Goal: Find specific page/section: Find specific page/section

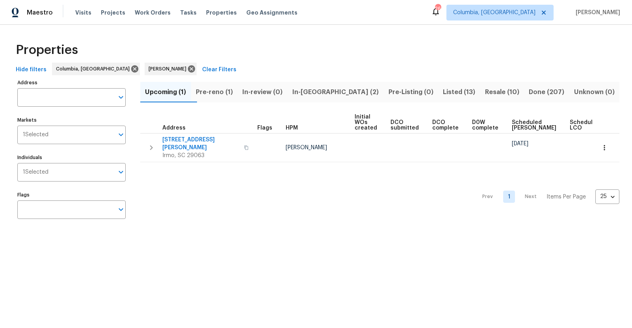
click at [66, 97] on input "Address" at bounding box center [65, 97] width 96 height 19
type input "457 kingshead"
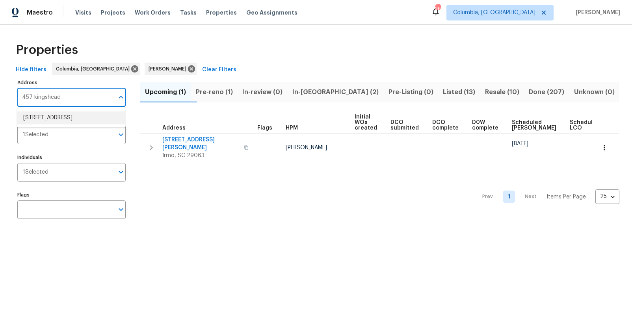
click at [67, 114] on li "457 Kingshead Ct Irmo SC 29063" at bounding box center [71, 117] width 108 height 13
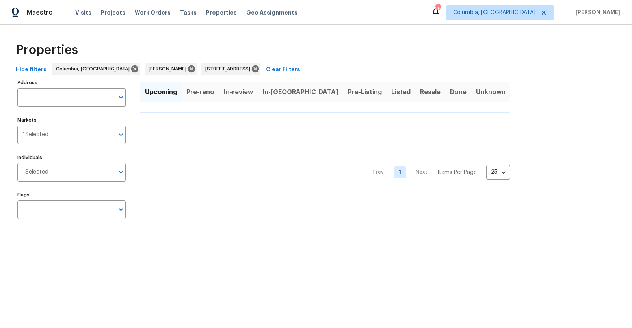
type input "457 Kingshead Ct Irmo SC 29063"
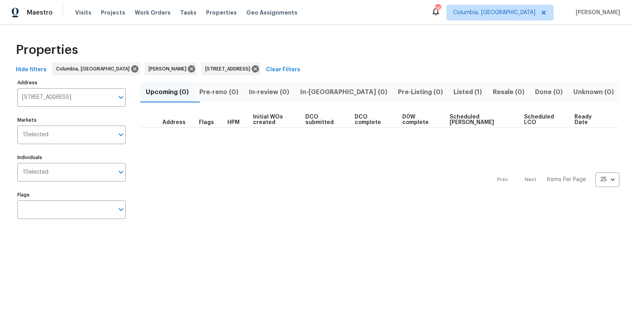
click at [453, 92] on span "Listed (1)" at bounding box center [468, 92] width 30 height 11
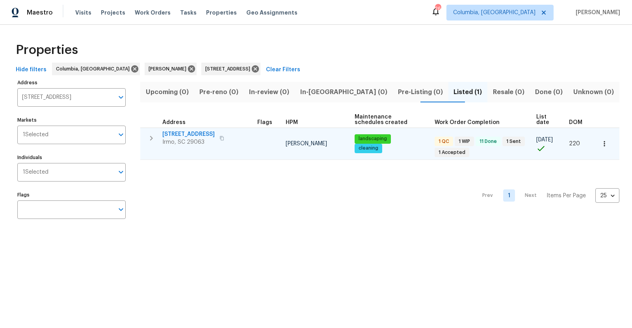
click at [183, 132] on span "457 Kingshead Ct" at bounding box center [188, 134] width 52 height 8
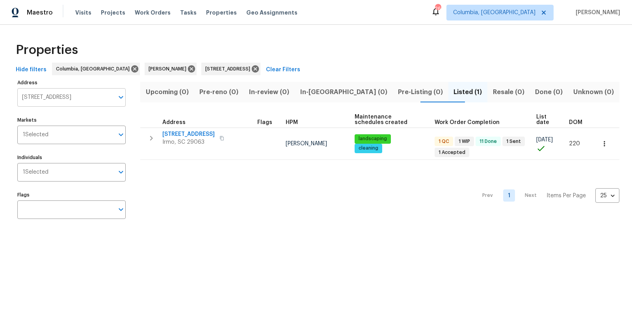
click at [78, 93] on input "457 Kingshead Ct Irmo SC 29063" at bounding box center [65, 97] width 96 height 19
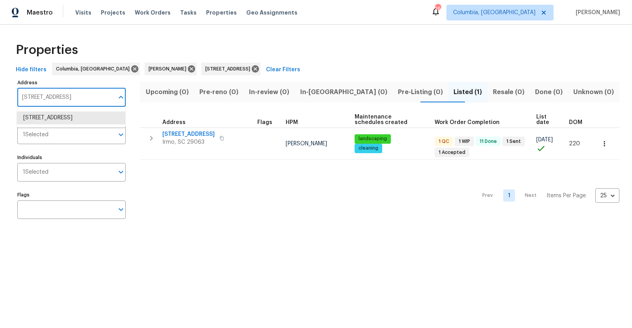
click at [78, 93] on input "457 Kingshead Ct Irmo SC 29063" at bounding box center [65, 97] width 96 height 19
type input "155 doverside"
click at [78, 116] on li "155 Doverside Dr Columbia SC 29212" at bounding box center [71, 117] width 108 height 13
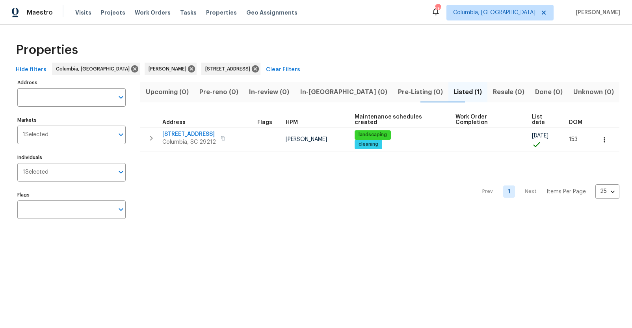
type input "155 Doverside Dr Columbia SC 29212"
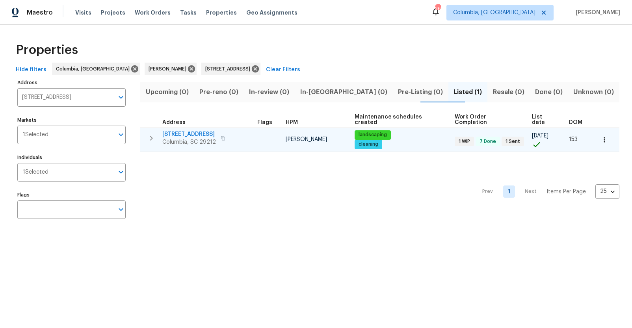
click at [192, 130] on span "155 Doverside Dr" at bounding box center [189, 134] width 54 height 8
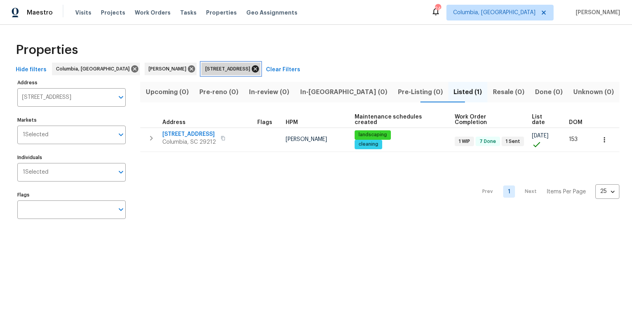
click at [252, 68] on icon at bounding box center [255, 68] width 7 height 7
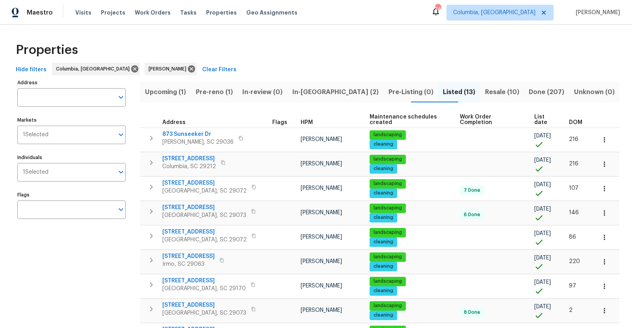
click at [317, 92] on span "In-reno (2)" at bounding box center [335, 92] width 87 height 11
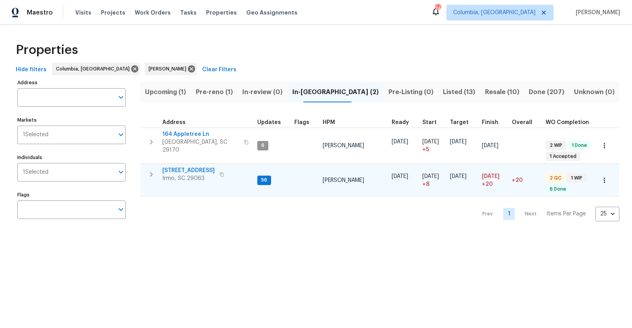
click at [195, 167] on span "105 Kenton Ct" at bounding box center [188, 171] width 52 height 8
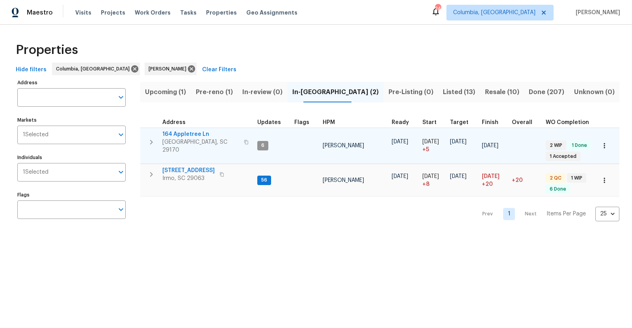
click at [195, 133] on span "164 Appletree Ln" at bounding box center [200, 134] width 77 height 8
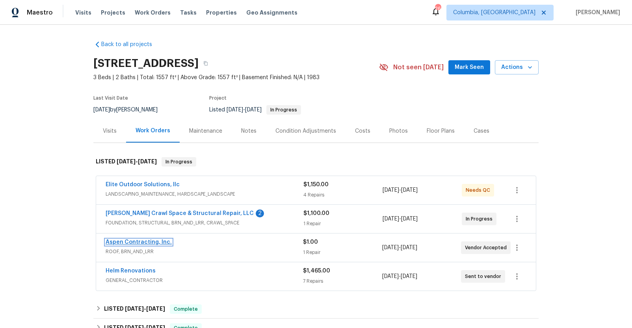
click at [139, 241] on link "Aspen Contracting, Inc." at bounding box center [139, 242] width 66 height 6
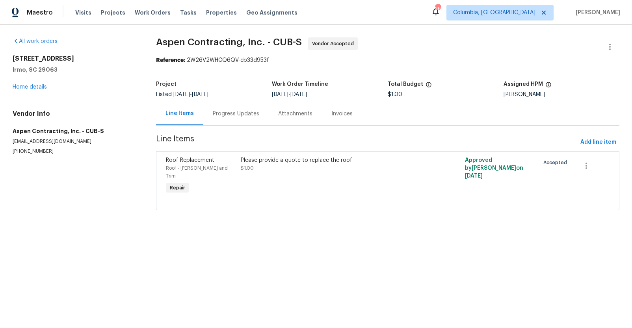
click at [226, 115] on div "Progress Updates" at bounding box center [236, 114] width 46 height 8
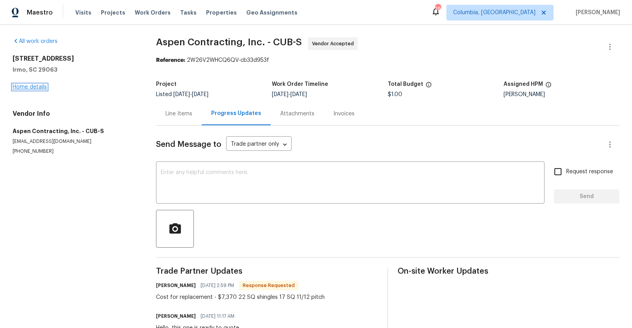
click at [23, 86] on link "Home details" at bounding box center [30, 87] width 34 height 6
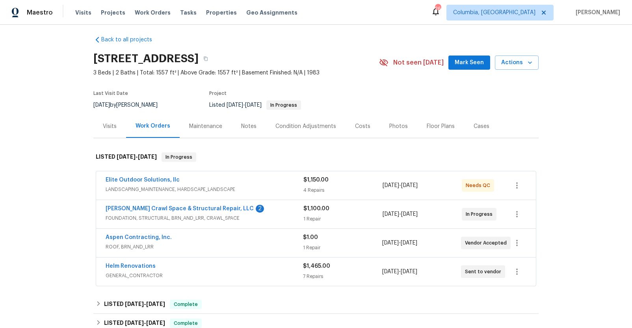
scroll to position [6, 0]
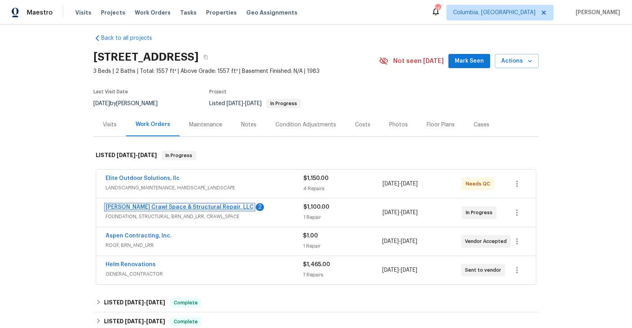
click at [142, 206] on link "Falcone Crawl Space & Structural Repair, LLC" at bounding box center [180, 207] width 148 height 6
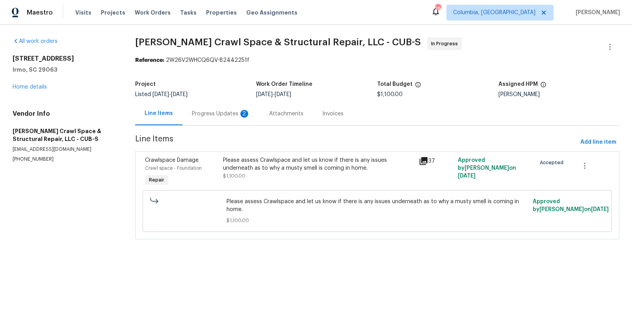
click at [216, 114] on div "Progress Updates 2" at bounding box center [221, 114] width 58 height 8
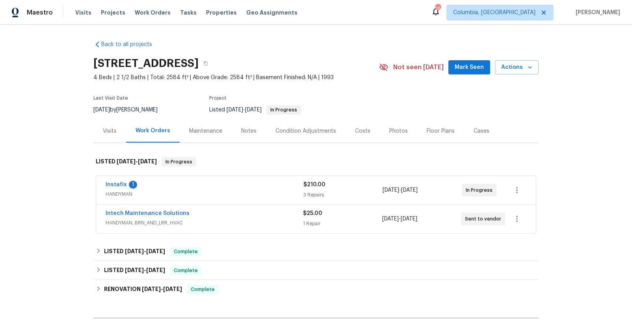
click at [217, 217] on div "Intech Maintenance Solutions" at bounding box center [204, 213] width 197 height 9
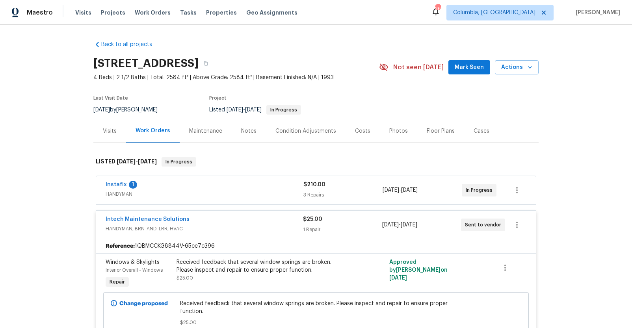
click at [230, 221] on div "Intech Maintenance Solutions" at bounding box center [204, 219] width 197 height 9
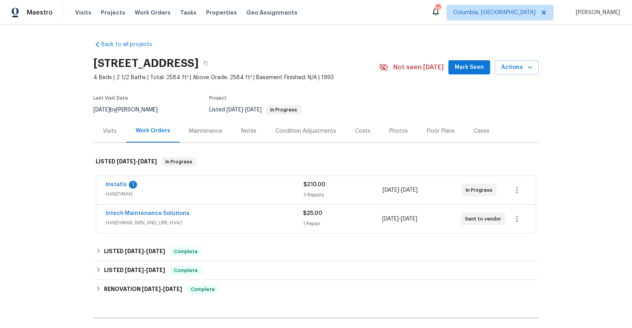
click at [230, 190] on span "HANDYMAN" at bounding box center [205, 194] width 198 height 8
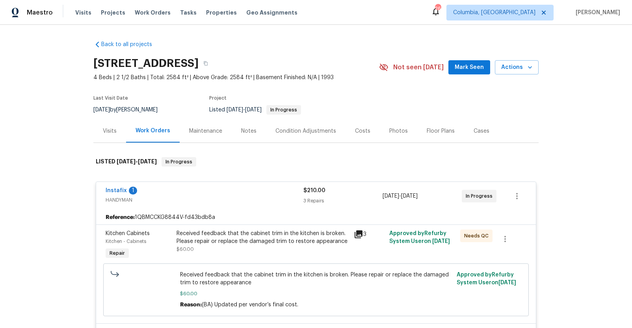
click at [230, 190] on div "Instafix 1" at bounding box center [205, 191] width 198 height 9
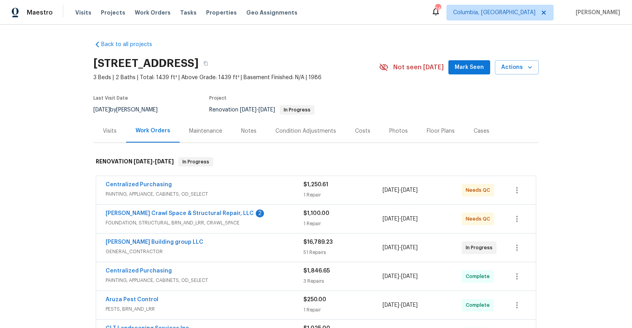
click at [241, 135] on div "Notes" at bounding box center [249, 130] width 34 height 23
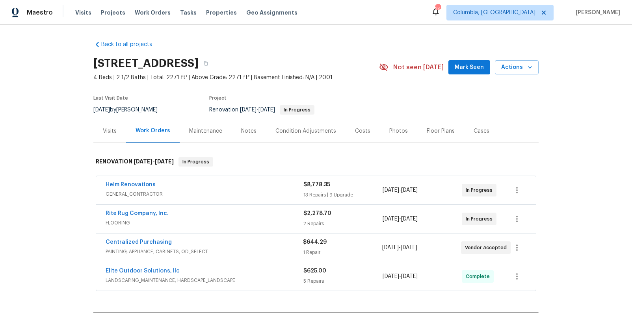
click at [232, 135] on div "Notes" at bounding box center [249, 130] width 34 height 23
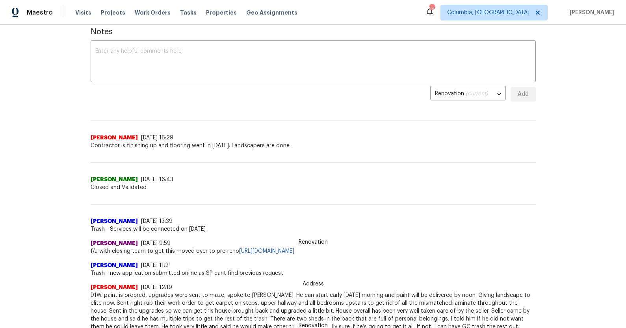
scroll to position [130, 0]
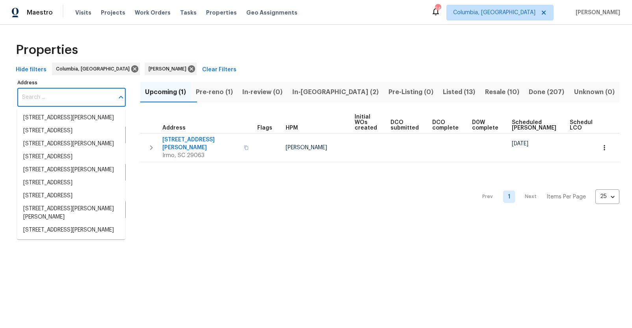
click at [30, 93] on input "Address" at bounding box center [65, 97] width 96 height 19
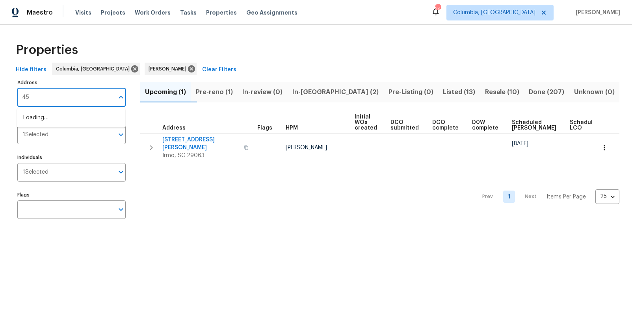
type input "457"
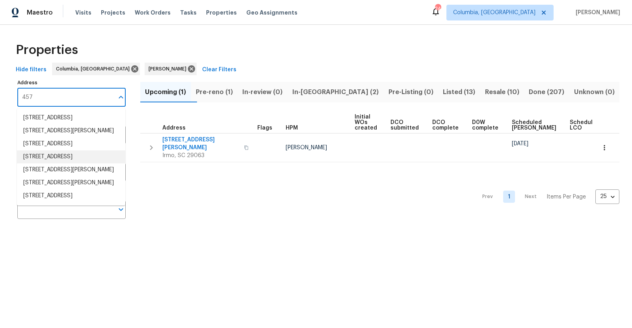
click at [49, 163] on li "457 Kingshead Ct Irmo SC 29063" at bounding box center [71, 156] width 108 height 13
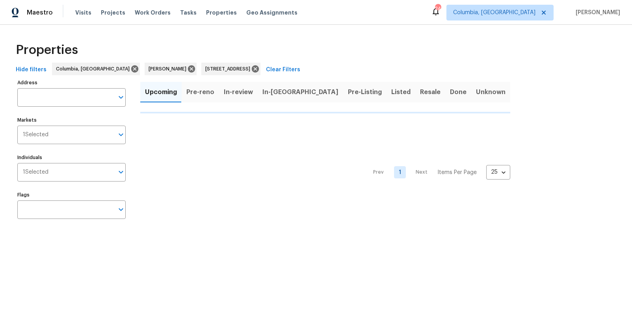
type input "457 Kingshead Ct Irmo SC 29063"
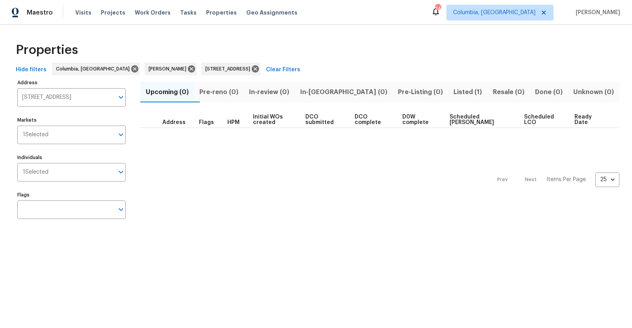
click at [453, 90] on span "Listed (1)" at bounding box center [468, 92] width 30 height 11
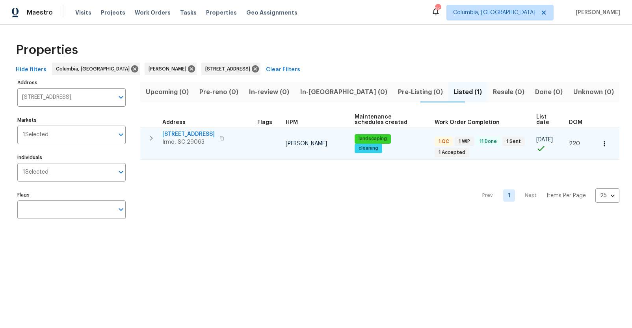
click at [194, 129] on td "457 Kingshead Ct Irmo, SC 29063" at bounding box center [197, 138] width 114 height 20
click at [194, 134] on span "457 Kingshead Ct" at bounding box center [188, 134] width 52 height 8
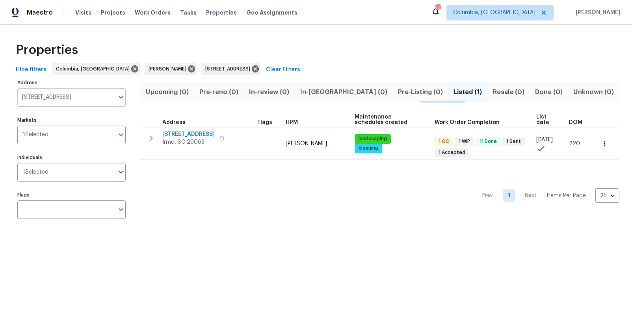
click at [70, 94] on input "457 Kingshead Ct Irmo SC 29063" at bounding box center [65, 97] width 96 height 19
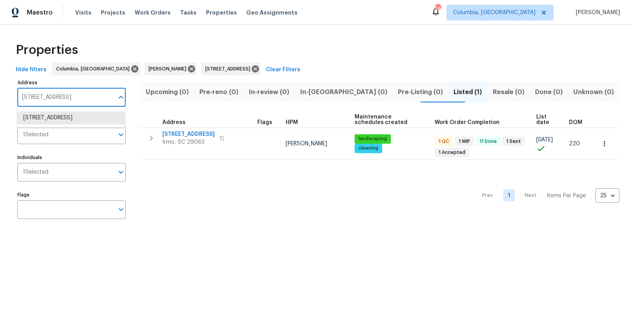
click at [70, 94] on input "457 Kingshead Ct Irmo SC 29063" at bounding box center [65, 97] width 96 height 19
type input "873 sunseeker"
click at [69, 121] on li "873 Sunseeker Dr Chapin SC 29036" at bounding box center [71, 121] width 108 height 21
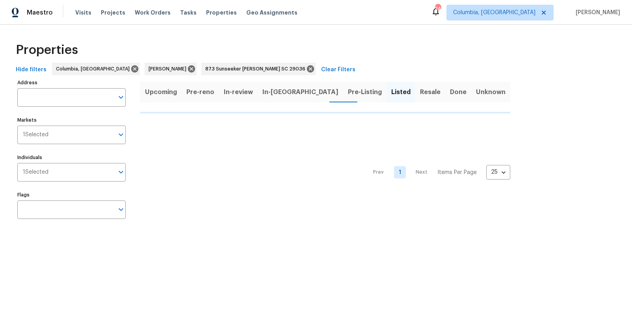
type input "873 Sunseeker Dr Chapin SC 29036"
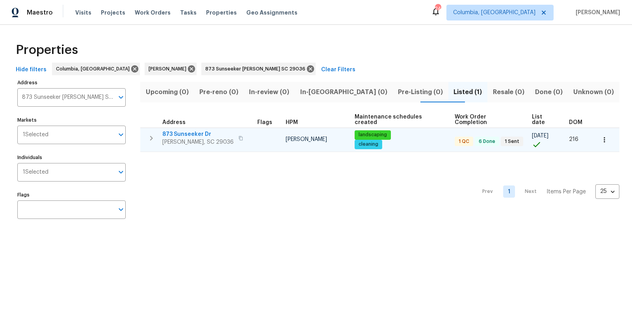
click at [186, 130] on span "873 Sunseeker Dr" at bounding box center [197, 134] width 71 height 8
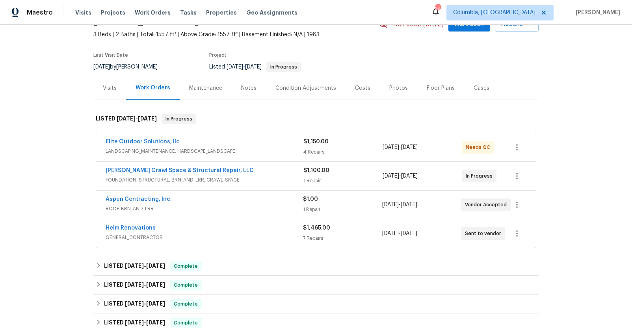
scroll to position [84, 0]
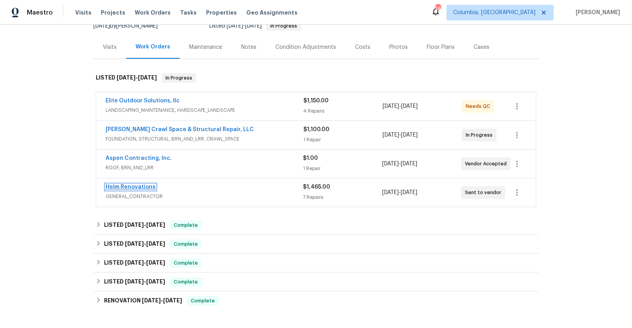
click at [118, 186] on link "Helm Renovations" at bounding box center [131, 187] width 50 height 6
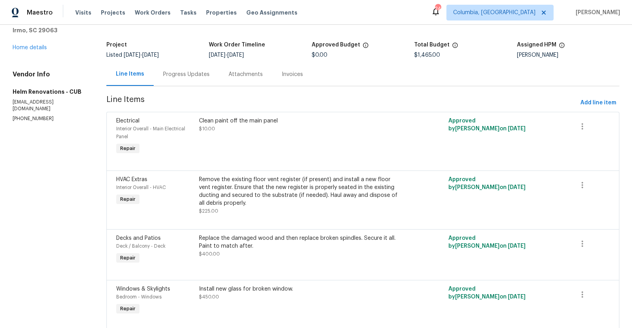
scroll to position [34, 0]
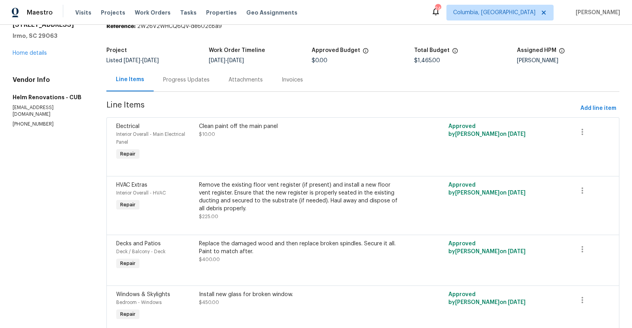
click at [185, 86] on div "Progress Updates" at bounding box center [186, 79] width 65 height 23
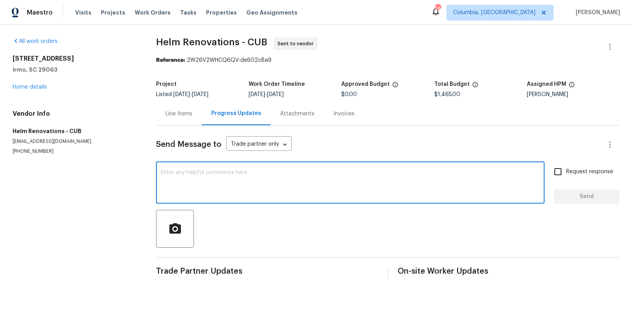
click at [237, 180] on textarea at bounding box center [350, 184] width 379 height 28
click at [175, 116] on div "Line Items" at bounding box center [178, 114] width 27 height 8
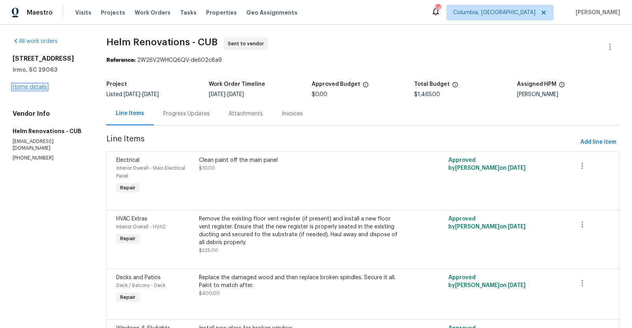
click at [21, 88] on link "Home details" at bounding box center [30, 87] width 34 height 6
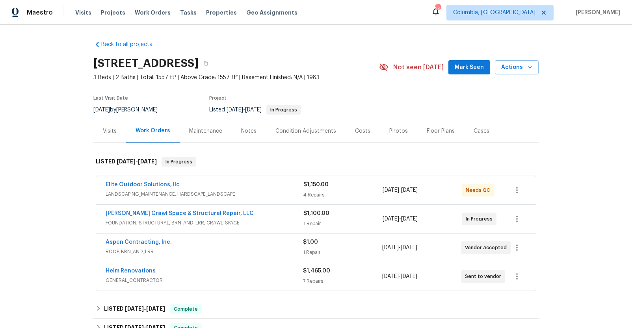
click at [254, 190] on span "LANDSCAPING_MAINTENANCE, HARDSCAPE_LANDSCAPE" at bounding box center [205, 194] width 198 height 8
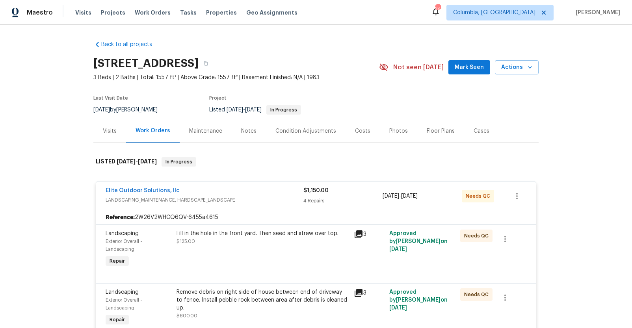
click at [254, 193] on div "Elite Outdoor Solutions, llc" at bounding box center [205, 191] width 198 height 9
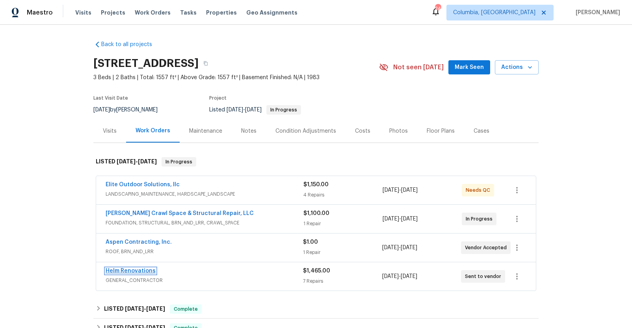
click at [139, 271] on link "Helm Renovations" at bounding box center [131, 271] width 50 height 6
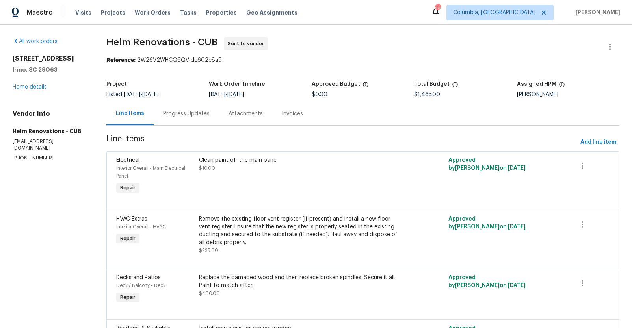
click at [189, 117] on div "Progress Updates" at bounding box center [186, 114] width 46 height 8
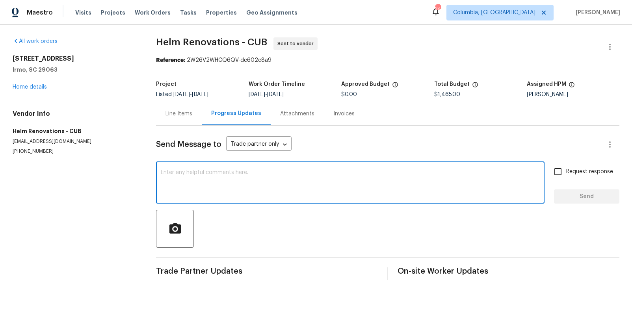
click at [193, 181] on textarea at bounding box center [350, 184] width 379 height 28
type textarea "Hello, please schedule this work asap or we will need to reassign"
click at [559, 170] on input "Request response" at bounding box center [557, 171] width 17 height 17
checkbox input "true"
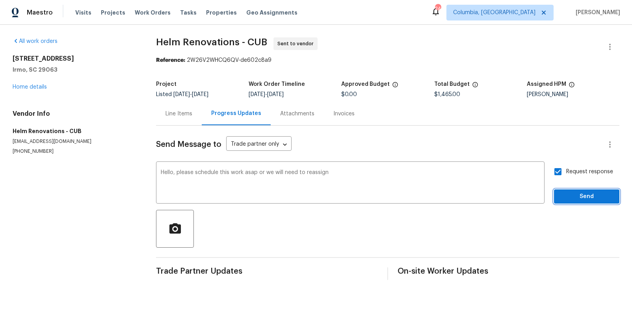
click at [559, 189] on button "Send" at bounding box center [586, 196] width 65 height 15
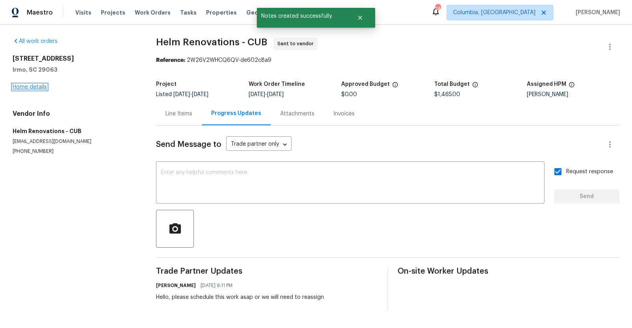
click at [32, 87] on link "Home details" at bounding box center [30, 87] width 34 height 6
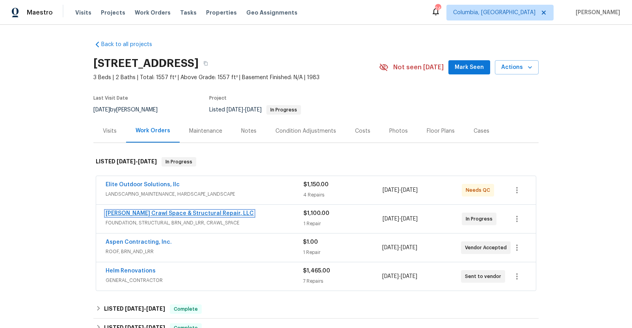
click at [214, 213] on link "Falcone Crawl Space & Structural Repair, LLC" at bounding box center [180, 214] width 148 height 6
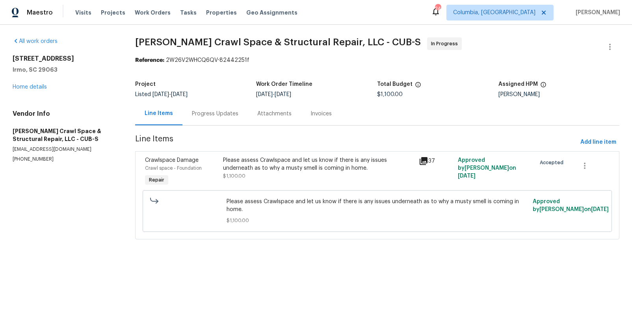
click at [248, 164] on div "Please assess Crawlspace and let us know if there is any issues underneath as t…" at bounding box center [318, 164] width 191 height 16
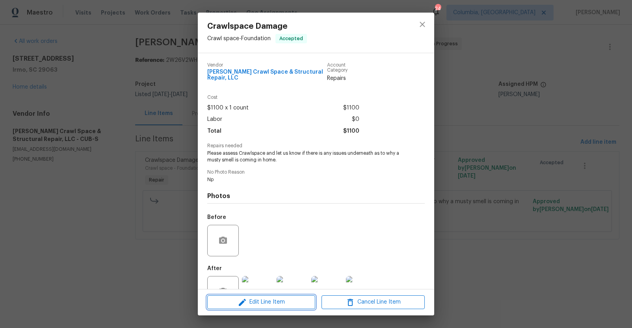
click at [282, 296] on button "Edit Line Item" at bounding box center [261, 302] width 108 height 14
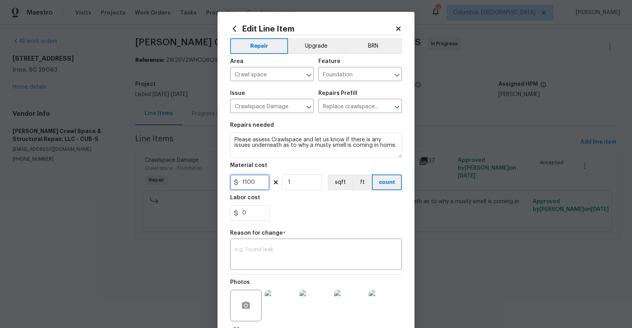
drag, startPoint x: 254, startPoint y: 184, endPoint x: 208, endPoint y: 177, distance: 46.6
click at [208, 178] on div "Edit Line Item Repair Upgrade BRN Area Crawl space ​ Feature Foundation ​ Issue…" at bounding box center [316, 164] width 632 height 328
type input "0"
click at [266, 243] on div "x ​" at bounding box center [316, 255] width 172 height 29
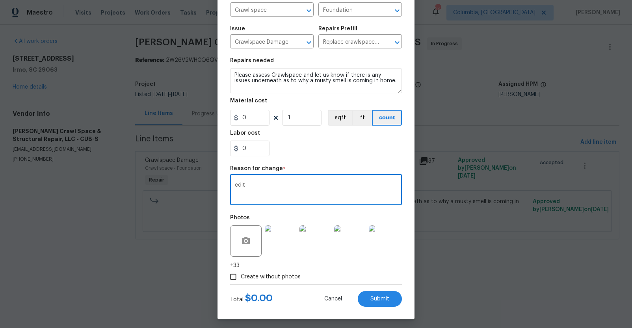
scroll to position [68, 0]
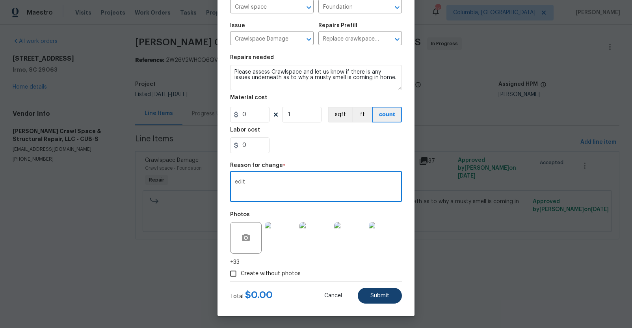
type textarea "edit"
click at [374, 295] on span "Submit" at bounding box center [379, 296] width 19 height 6
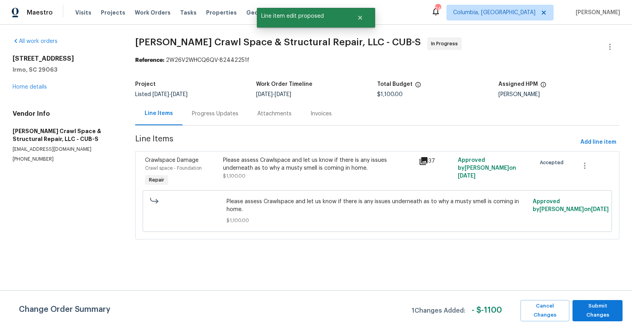
scroll to position [0, 0]
click at [585, 307] on span "Submit Changes" at bounding box center [597, 311] width 42 height 18
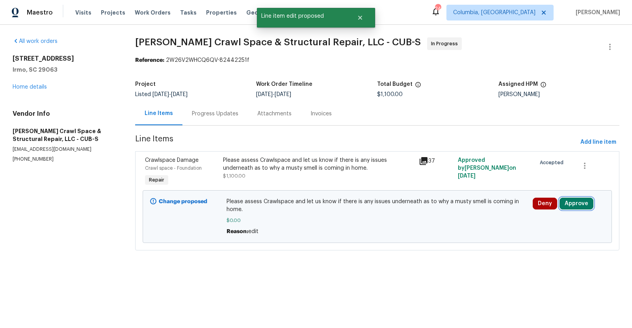
click at [568, 206] on button "Approve" at bounding box center [576, 204] width 34 height 12
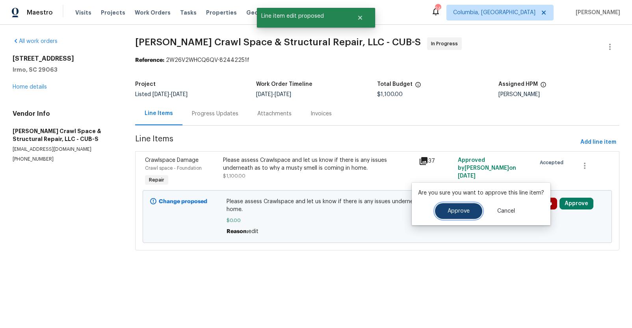
click at [447, 209] on span "Approve" at bounding box center [458, 211] width 22 height 6
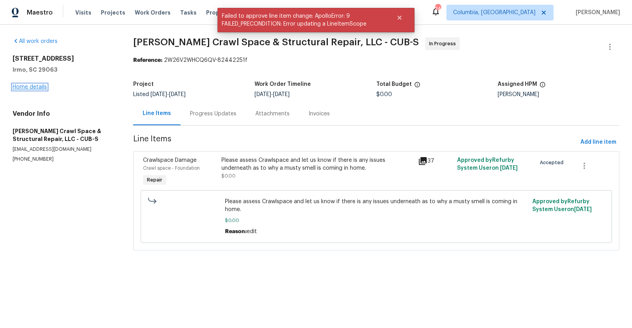
click at [37, 87] on link "Home details" at bounding box center [30, 87] width 34 height 6
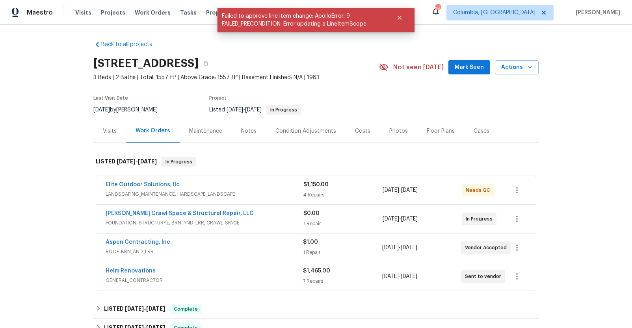
click at [289, 189] on div "Elite Outdoor Solutions, llc" at bounding box center [205, 185] width 198 height 9
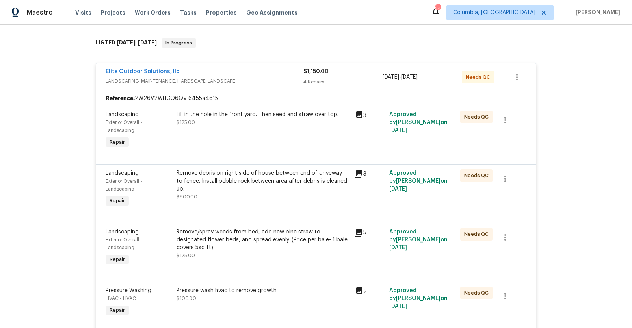
scroll to position [137, 0]
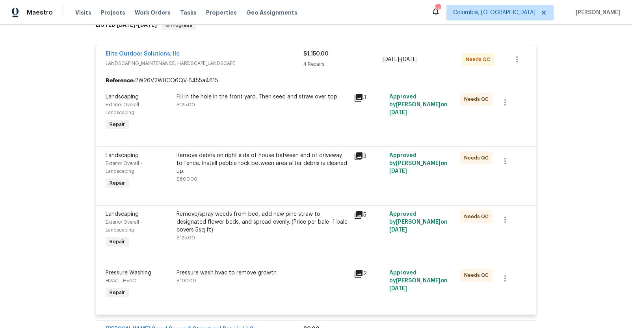
click at [268, 111] on div "Fill in the hole in the front yard. Then seed and straw over top. $125.00" at bounding box center [262, 113] width 177 height 44
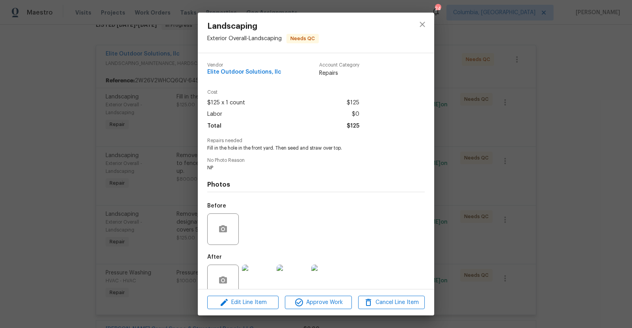
scroll to position [15, 0]
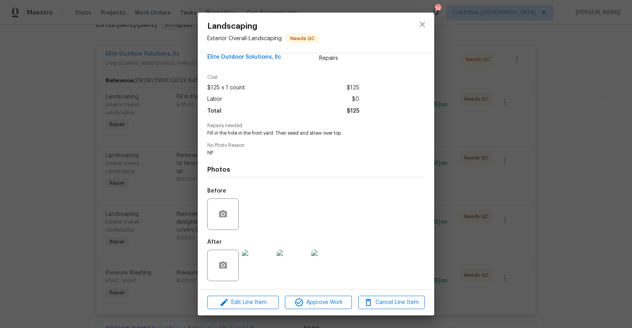
click at [252, 262] on img at bounding box center [257, 265] width 31 height 31
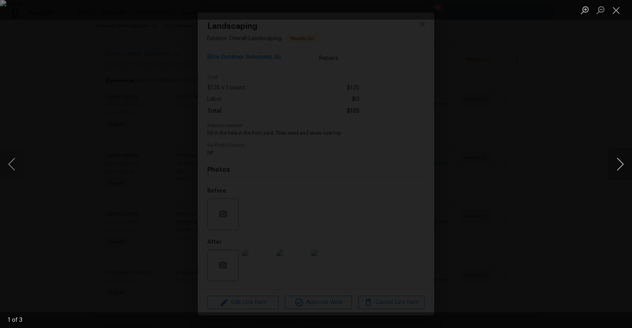
click at [615, 162] on button "Next image" at bounding box center [620, 163] width 24 height 31
click at [550, 199] on div "Lightbox" at bounding box center [316, 164] width 632 height 328
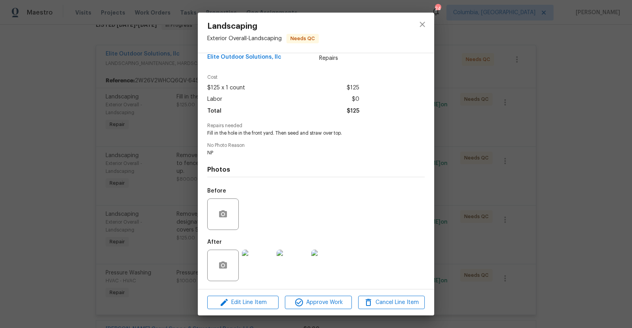
click at [534, 167] on div "Landscaping Exterior Overall - Landscaping Needs QC Vendor Elite Outdoor Soluti…" at bounding box center [316, 164] width 632 height 328
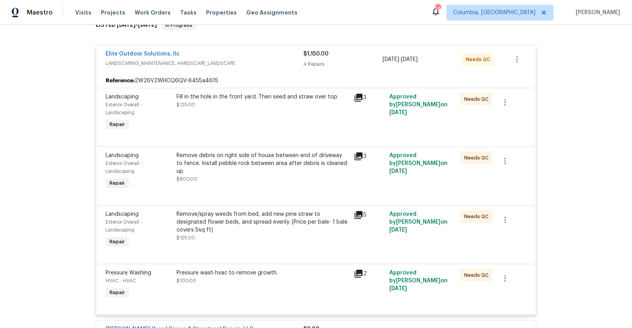
click at [236, 163] on div "Remove debris on right side of house between end of driveway to fence. Install …" at bounding box center [262, 164] width 172 height 24
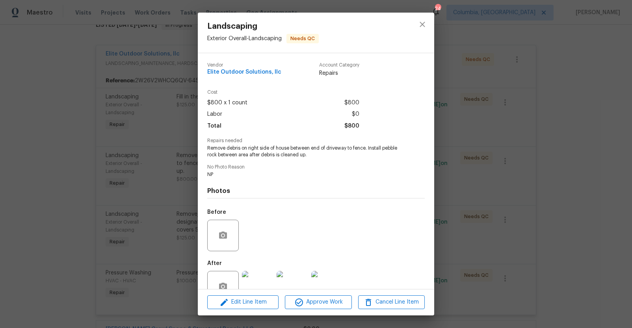
scroll to position [21, 0]
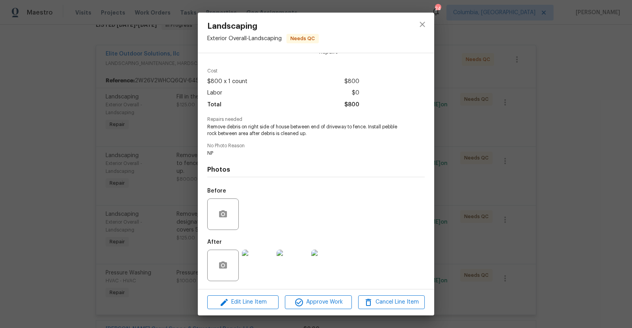
click at [254, 266] on img at bounding box center [257, 265] width 31 height 31
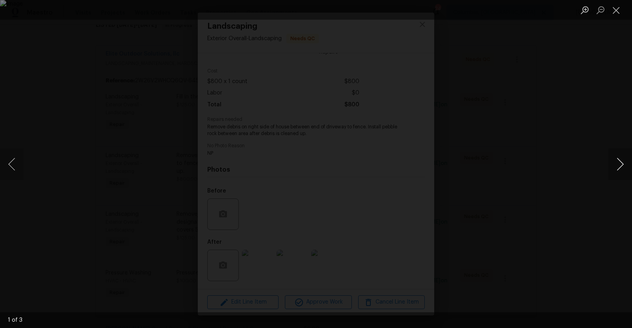
click at [617, 162] on button "Next image" at bounding box center [620, 163] width 24 height 31
click at [581, 200] on div "Lightbox" at bounding box center [316, 164] width 632 height 328
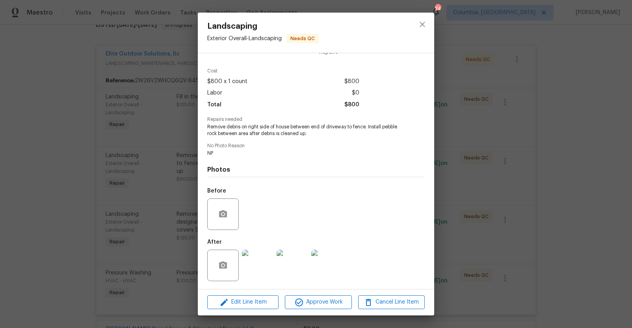
click at [538, 198] on div "Landscaping Exterior Overall - Landscaping Needs QC Vendor Elite Outdoor Soluti…" at bounding box center [316, 164] width 632 height 328
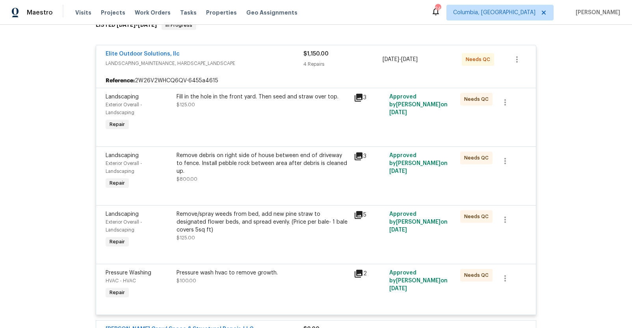
click at [241, 222] on div "Remove/spray weeds from bed, add new pine straw to designated flower beds, and …" at bounding box center [262, 222] width 172 height 24
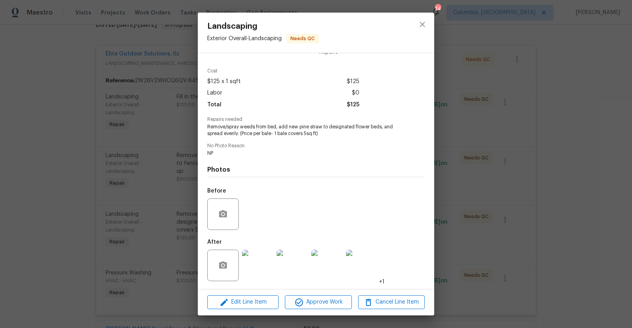
click at [265, 255] on img at bounding box center [257, 265] width 31 height 31
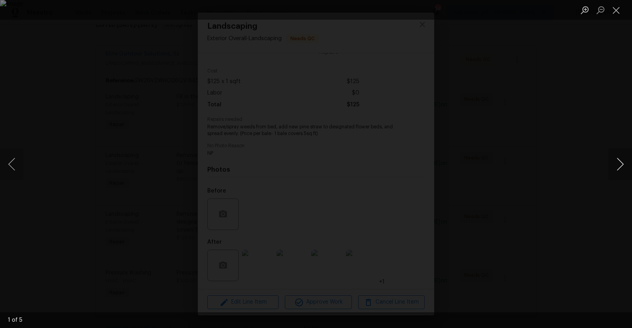
click at [614, 161] on button "Next image" at bounding box center [620, 163] width 24 height 31
click at [564, 190] on div "Lightbox" at bounding box center [316, 164] width 632 height 328
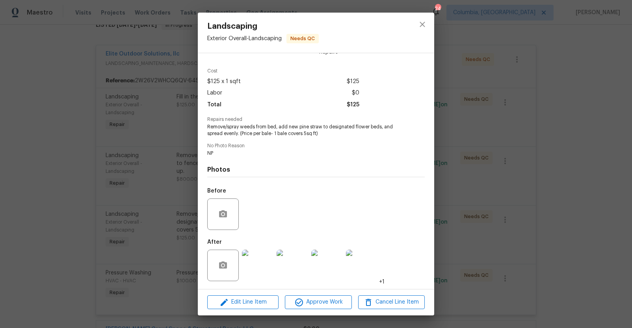
click at [482, 195] on div "Landscaping Exterior Overall - Landscaping Needs QC Vendor Elite Outdoor Soluti…" at bounding box center [316, 164] width 632 height 328
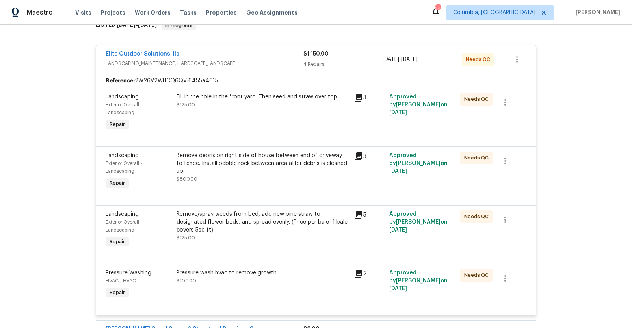
click at [229, 282] on div "Pressure wash hvac to remove growth. $100.00" at bounding box center [262, 277] width 172 height 16
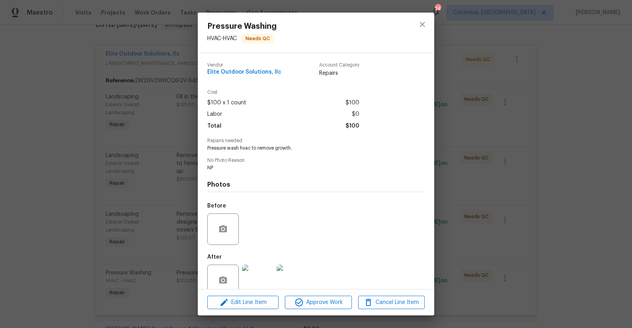
scroll to position [15, 0]
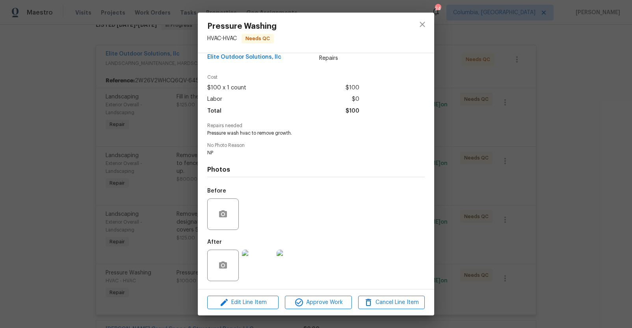
click at [258, 267] on img at bounding box center [257, 265] width 31 height 31
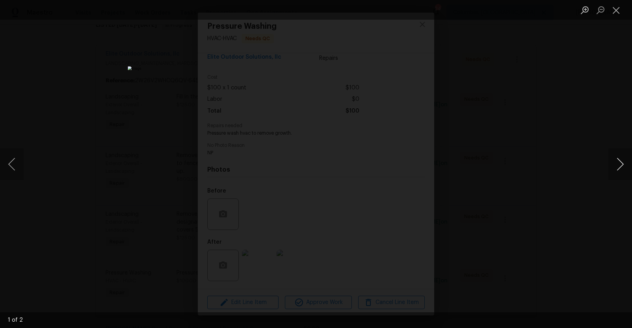
click at [621, 161] on button "Next image" at bounding box center [620, 163] width 24 height 31
click at [546, 220] on div "Lightbox" at bounding box center [316, 164] width 632 height 328
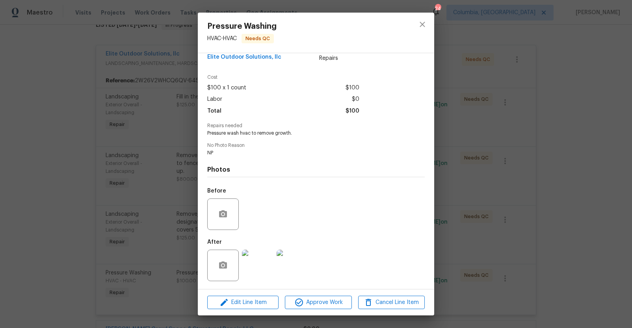
click at [539, 200] on div "Pressure Washing HVAC - HVAC Needs QC Vendor Elite Outdoor Solutions, llc Accou…" at bounding box center [316, 164] width 632 height 328
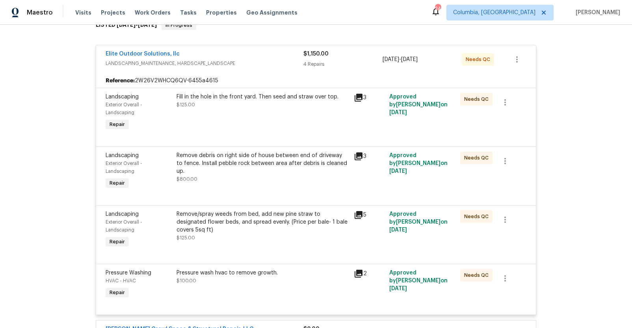
click at [267, 58] on div "Elite Outdoor Solutions, llc" at bounding box center [205, 54] width 198 height 9
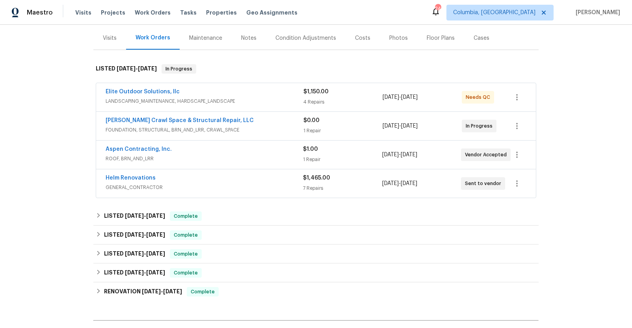
scroll to position [0, 0]
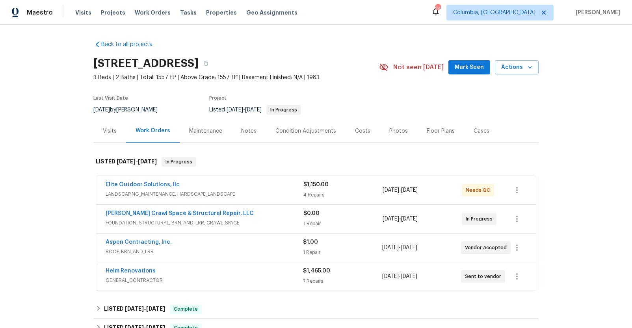
click at [270, 272] on div "Helm Renovations" at bounding box center [204, 271] width 197 height 9
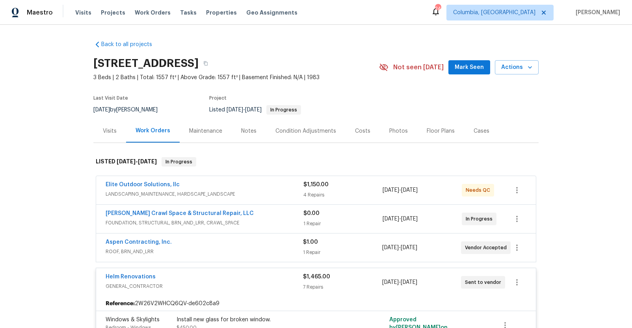
click at [193, 274] on div "Helm Renovations" at bounding box center [204, 277] width 197 height 9
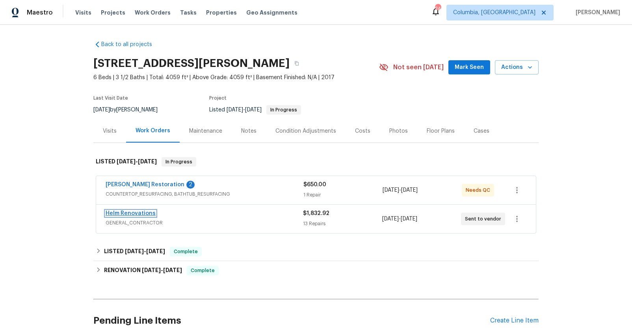
click at [118, 215] on link "Helm Renovations" at bounding box center [131, 214] width 50 height 6
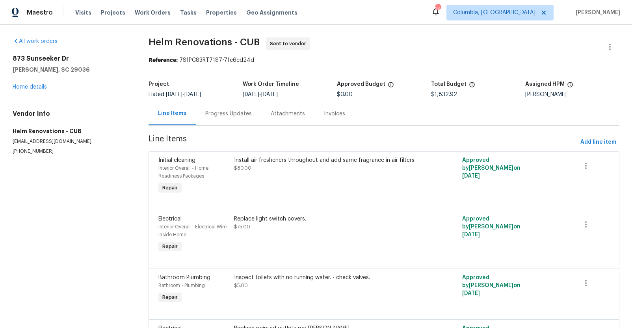
click at [224, 119] on div "Progress Updates" at bounding box center [228, 113] width 65 height 23
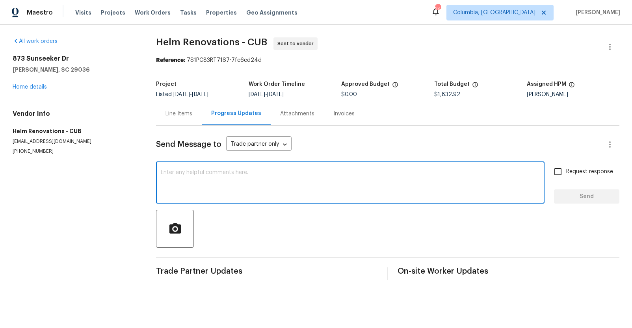
click at [229, 176] on textarea at bounding box center [350, 184] width 379 height 28
type textarea "Please complete this work asap or we will need to reassign"
click at [585, 171] on span "Request response" at bounding box center [589, 172] width 47 height 8
click at [566, 171] on input "Request response" at bounding box center [557, 171] width 17 height 17
checkbox input "true"
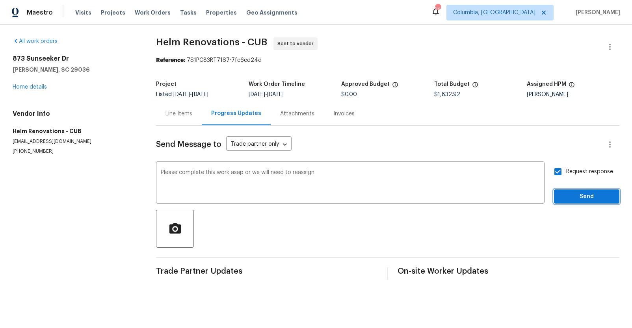
click at [581, 198] on span "Send" at bounding box center [586, 197] width 53 height 10
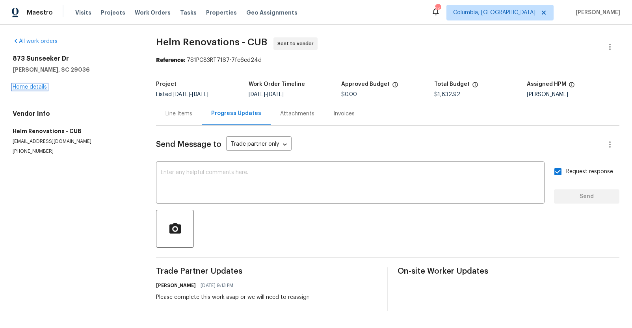
click at [35, 85] on link "Home details" at bounding box center [30, 87] width 34 height 6
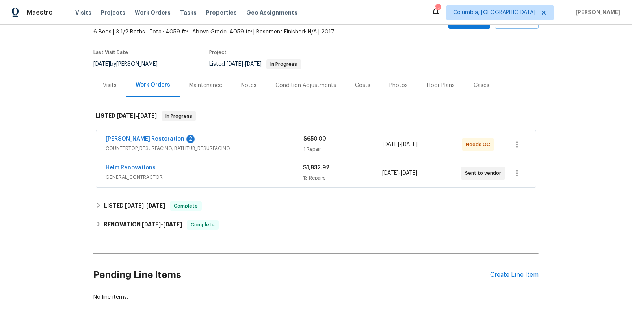
scroll to position [72, 0]
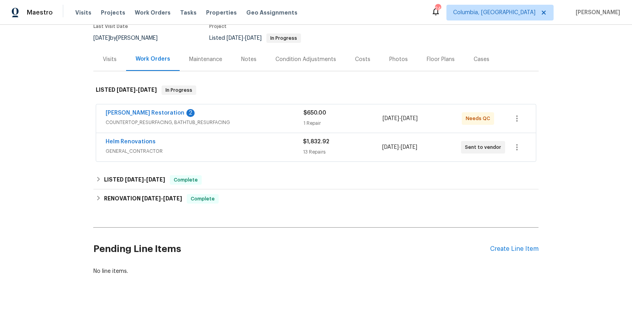
click at [246, 109] on div "[PERSON_NAME] Restoration 2" at bounding box center [205, 113] width 198 height 9
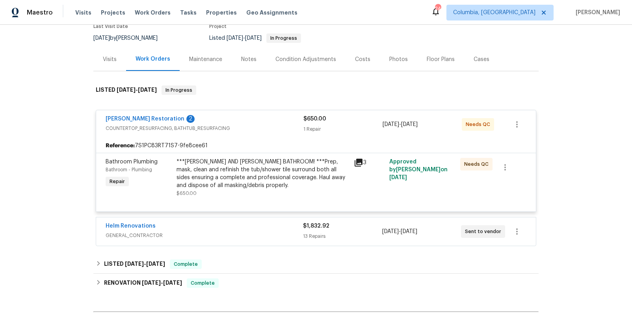
click at [231, 172] on div "***[PERSON_NAME] AND [PERSON_NAME] BATHROOM! ***Prep, mask, clean and refinish …" at bounding box center [262, 173] width 172 height 31
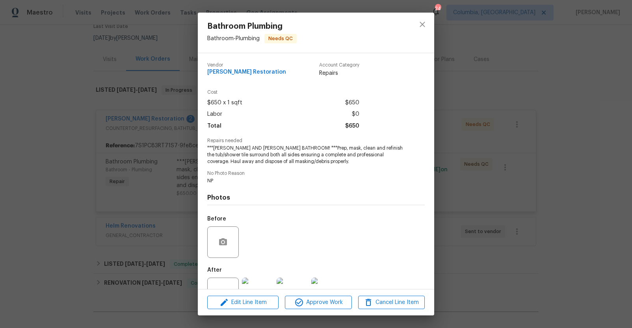
scroll to position [28, 0]
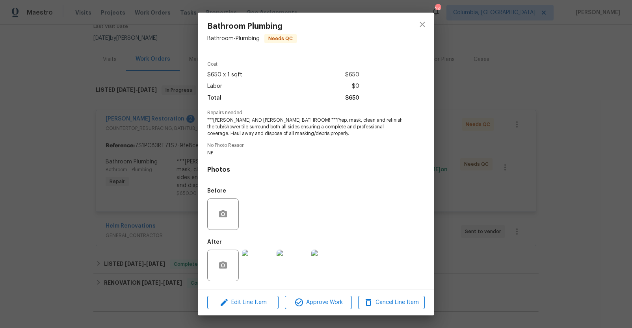
click at [265, 258] on img at bounding box center [257, 265] width 31 height 31
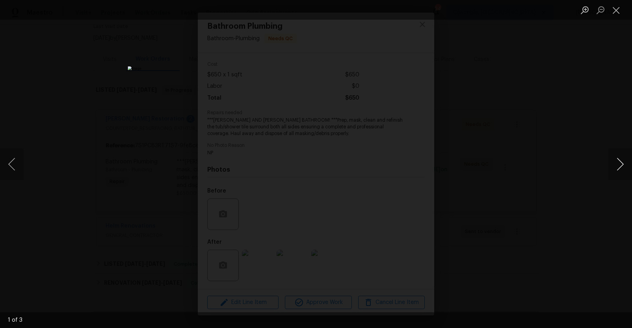
click at [619, 166] on button "Next image" at bounding box center [620, 163] width 24 height 31
click at [569, 222] on div "Lightbox" at bounding box center [316, 164] width 632 height 328
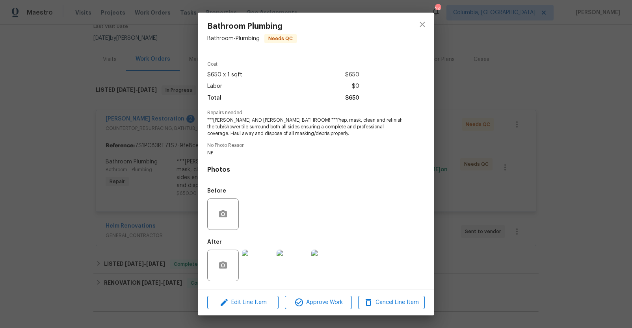
click at [497, 86] on div "Bathroom Plumbing Bathroom - Plumbing Needs QC Vendor Griffin Restoration Accou…" at bounding box center [316, 164] width 632 height 328
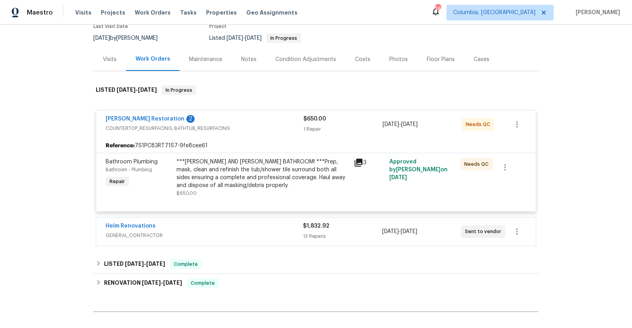
click at [233, 113] on div "Griffin Restoration 2 COUNTERTOP_RESURFACING, BATHTUB_RESURFACING $650.00 1 Rep…" at bounding box center [315, 124] width 439 height 28
click at [283, 117] on div "Griffin Restoration 2" at bounding box center [205, 119] width 198 height 9
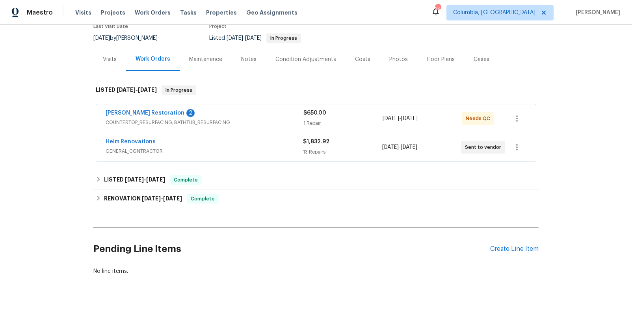
scroll to position [0, 0]
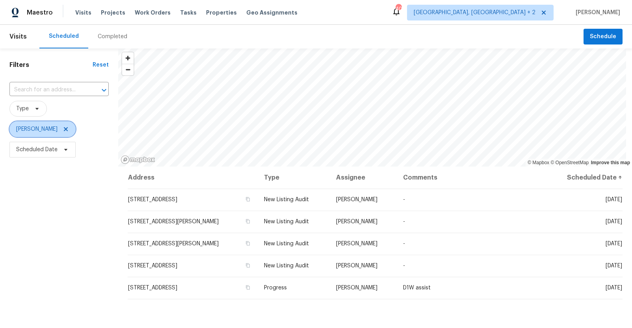
click at [63, 127] on icon at bounding box center [66, 129] width 6 height 6
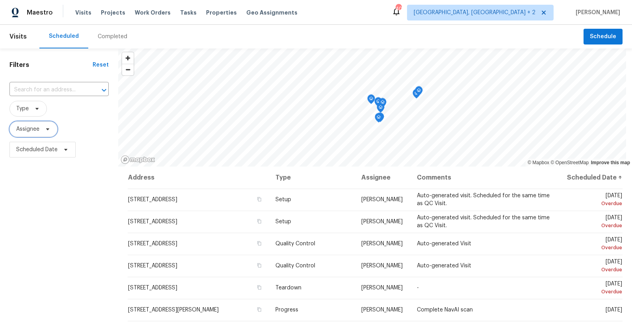
click at [48, 131] on icon at bounding box center [47, 129] width 6 height 6
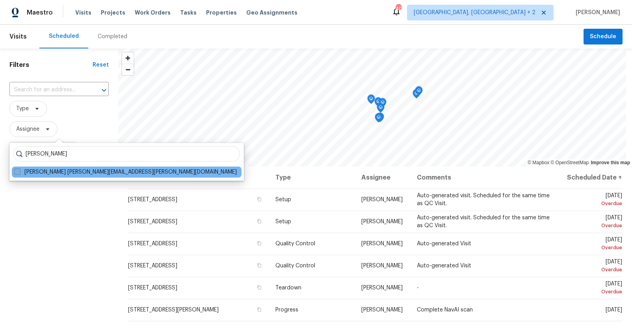
type input "[PERSON_NAME]"
click at [41, 170] on label "[PERSON_NAME] [PERSON_NAME][EMAIL_ADDRESS][PERSON_NAME][DOMAIN_NAME]" at bounding box center [125, 172] width 222 height 8
click at [19, 170] on input "[PERSON_NAME] [PERSON_NAME][EMAIL_ADDRESS][PERSON_NAME][DOMAIN_NAME]" at bounding box center [16, 170] width 5 height 5
checkbox input "true"
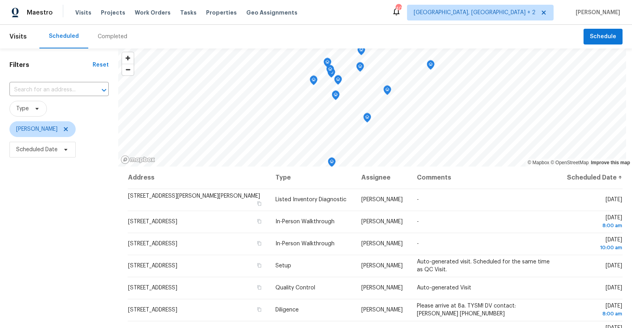
click at [65, 231] on div "Filters Reset ​ Type [PERSON_NAME] Scheduled Date" at bounding box center [59, 238] width 118 height 380
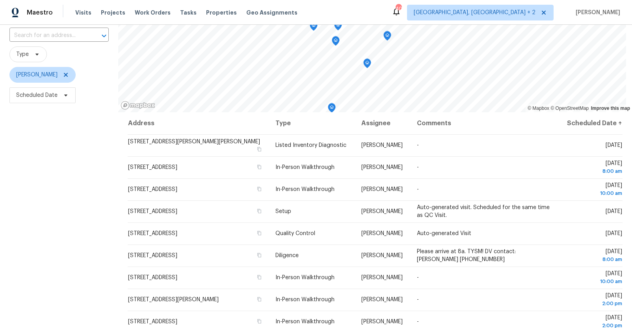
scroll to position [89, 0]
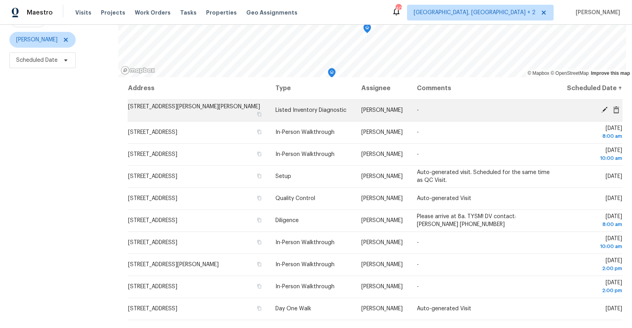
click at [613, 108] on icon at bounding box center [616, 109] width 6 height 7
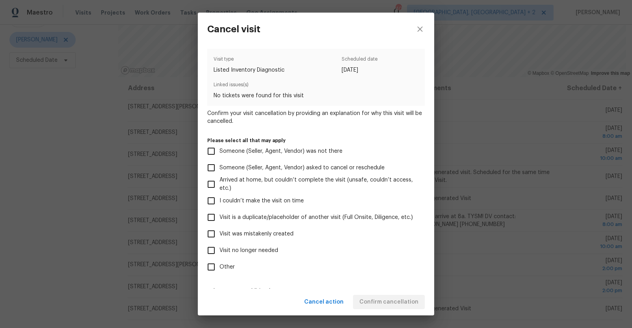
click at [241, 232] on span "Visit was mistakenly created" at bounding box center [256, 234] width 74 height 8
click at [219, 232] on input "Visit was mistakenly created" at bounding box center [211, 234] width 17 height 17
checkbox input "true"
click at [371, 303] on span "Confirm cancellation" at bounding box center [388, 302] width 59 height 10
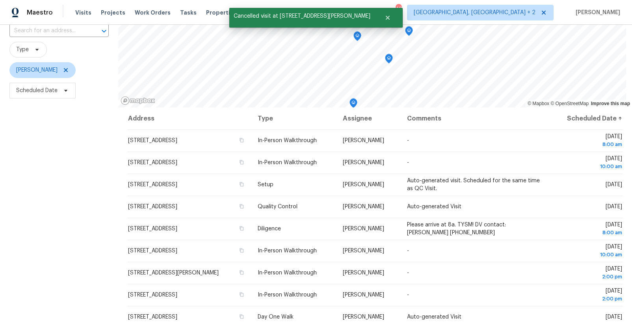
scroll to position [85, 0]
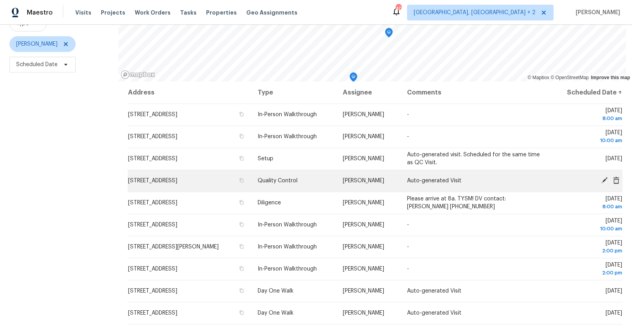
click at [154, 180] on span "[STREET_ADDRESS]" at bounding box center [152, 181] width 49 height 6
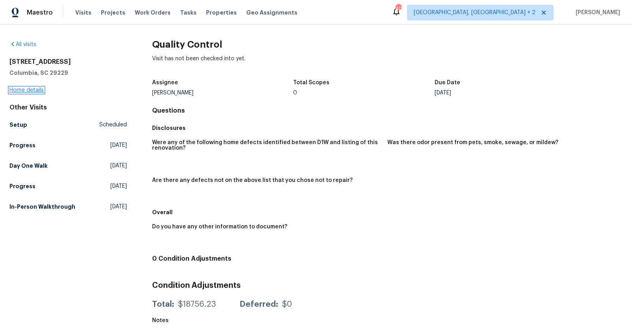
click at [19, 92] on link "Home details" at bounding box center [26, 90] width 34 height 6
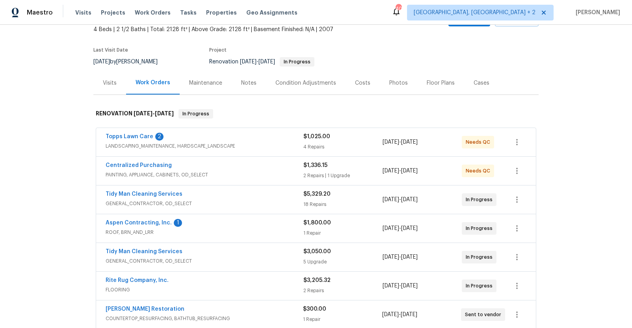
scroll to position [46, 0]
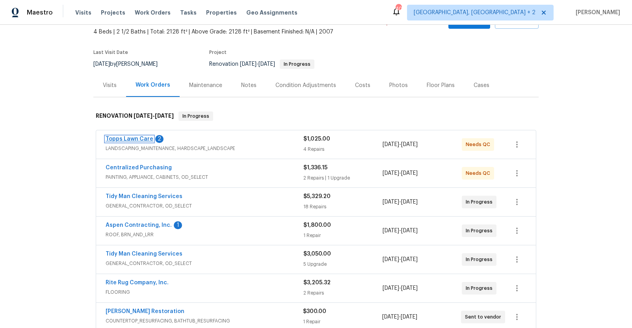
click at [129, 140] on link "Topps Lawn Care" at bounding box center [130, 139] width 48 height 6
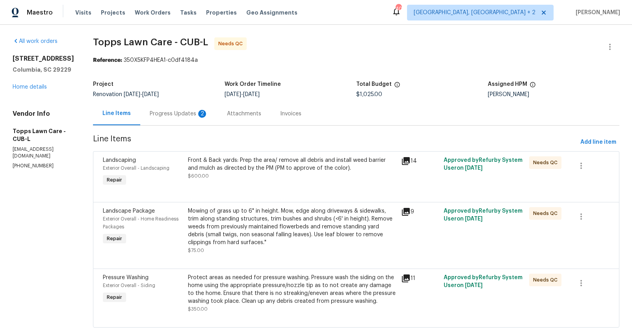
click at [206, 117] on div "Progress Updates 2" at bounding box center [178, 113] width 77 height 23
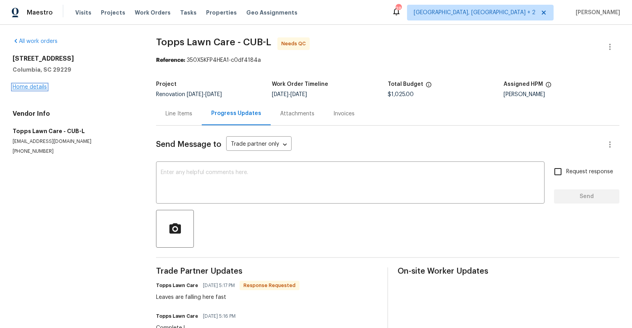
click at [27, 88] on link "Home details" at bounding box center [30, 87] width 34 height 6
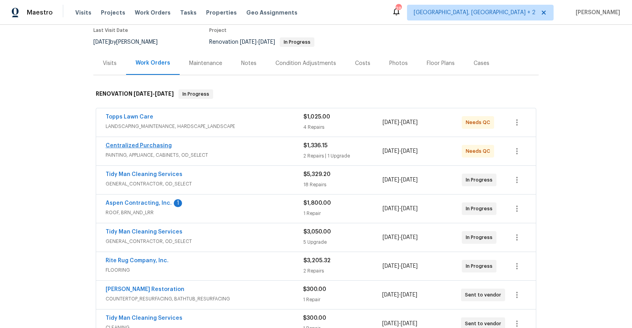
scroll to position [72, 0]
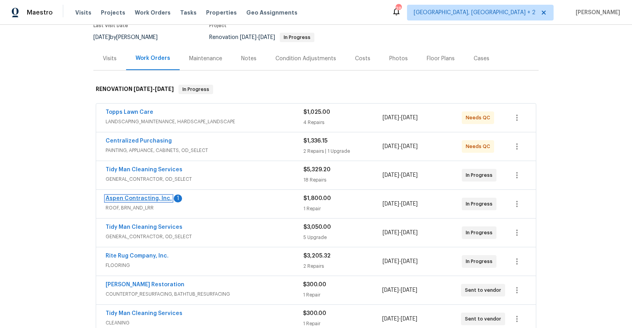
click at [156, 197] on link "Aspen Contracting, Inc." at bounding box center [139, 199] width 66 height 6
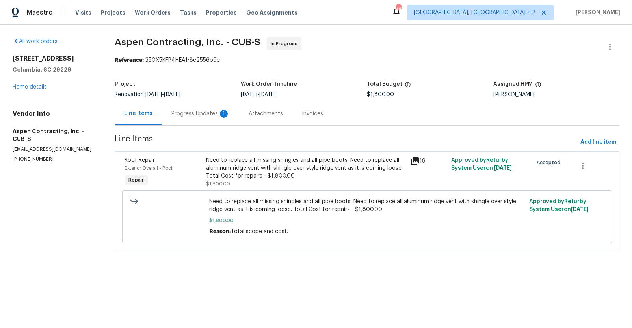
click at [209, 122] on div "Progress Updates 1" at bounding box center [200, 113] width 77 height 23
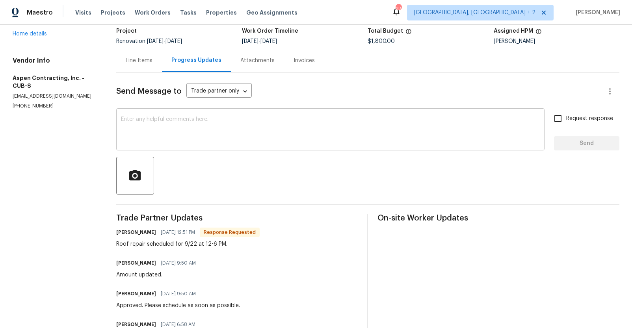
scroll to position [53, 0]
click at [250, 138] on textarea at bounding box center [330, 131] width 419 height 28
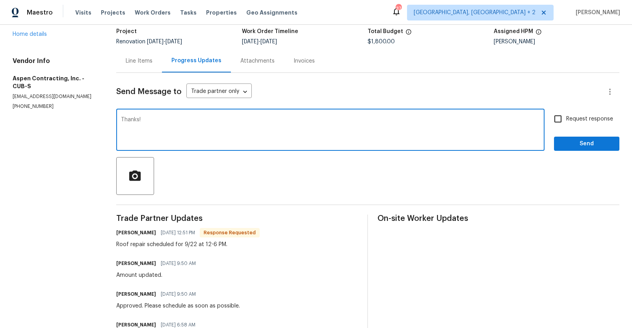
type textarea "Thanks!"
click at [566, 120] on span "Request response" at bounding box center [589, 119] width 47 height 8
click at [564, 120] on input "Request response" at bounding box center [557, 119] width 17 height 17
checkbox input "true"
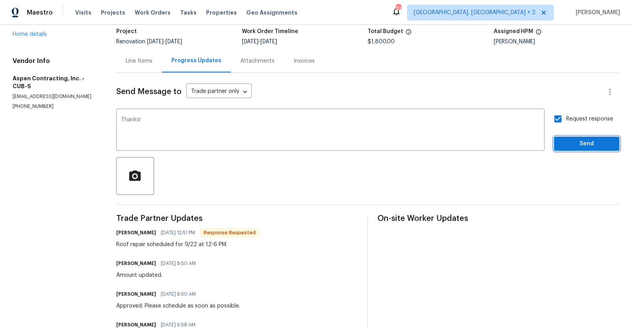
click at [566, 143] on span "Send" at bounding box center [586, 144] width 53 height 10
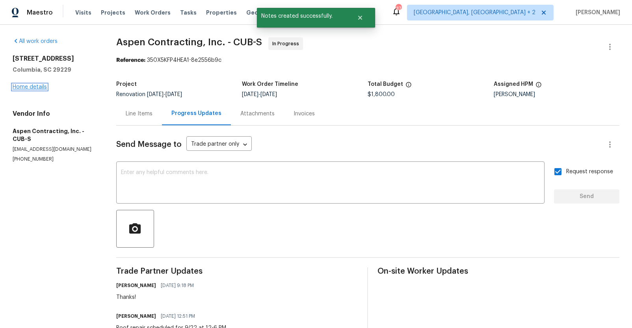
click at [42, 87] on link "Home details" at bounding box center [30, 87] width 34 height 6
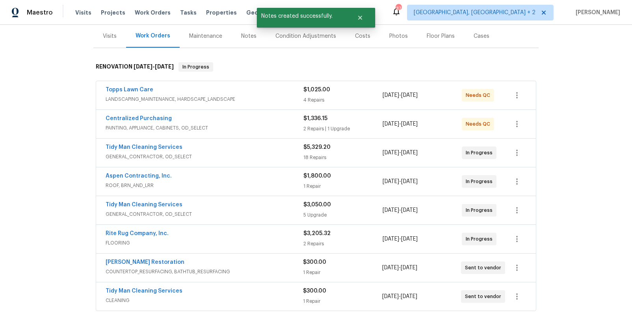
scroll to position [3, 0]
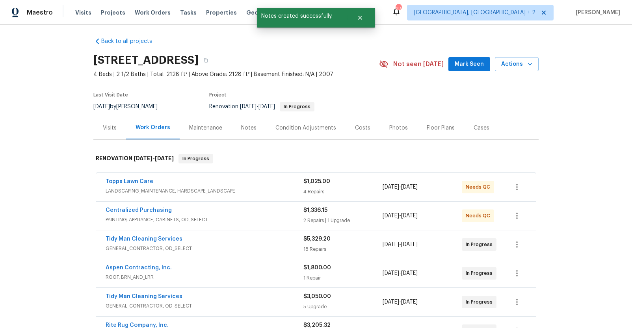
click at [244, 129] on div "Notes" at bounding box center [248, 128] width 15 height 8
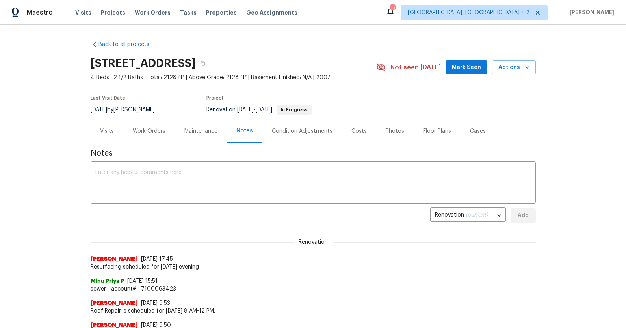
click at [141, 131] on div "Work Orders" at bounding box center [149, 131] width 33 height 8
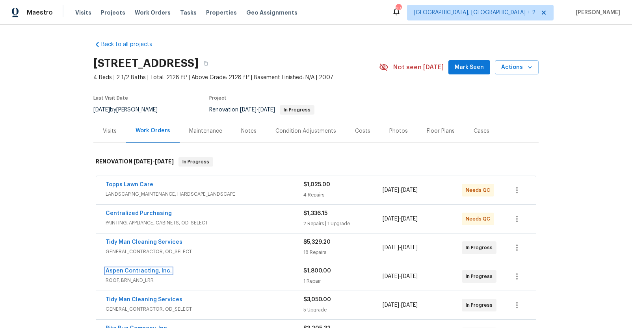
click at [142, 272] on link "Aspen Contracting, Inc." at bounding box center [139, 271] width 66 height 6
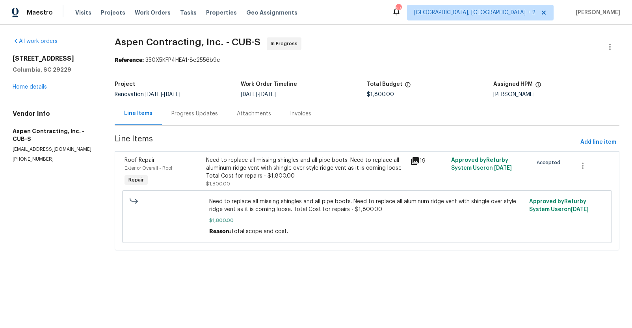
click at [191, 103] on div "Progress Updates" at bounding box center [194, 113] width 65 height 23
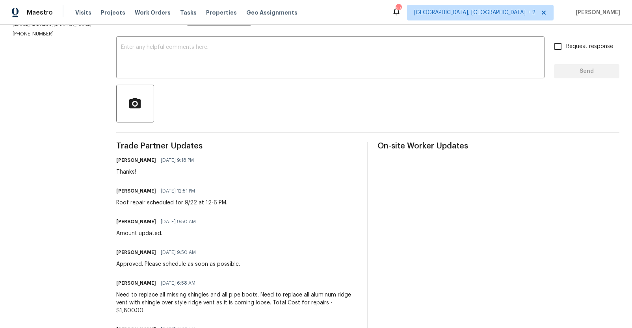
scroll to position [117, 0]
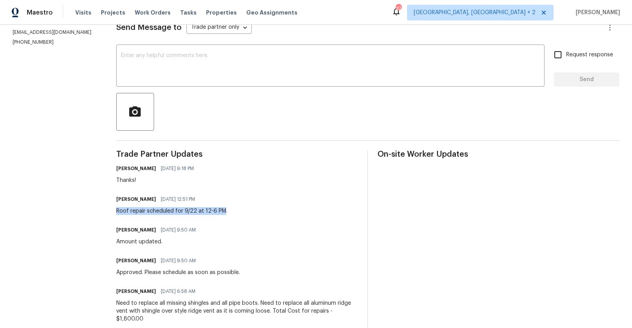
drag, startPoint x: 223, startPoint y: 211, endPoint x: 116, endPoint y: 210, distance: 107.1
click at [116, 210] on div "Roof repair scheduled for 9/22 at 12-6 PM." at bounding box center [171, 211] width 111 height 8
copy div "Roof repair scheduled for 9/22 at 12-6 PM"
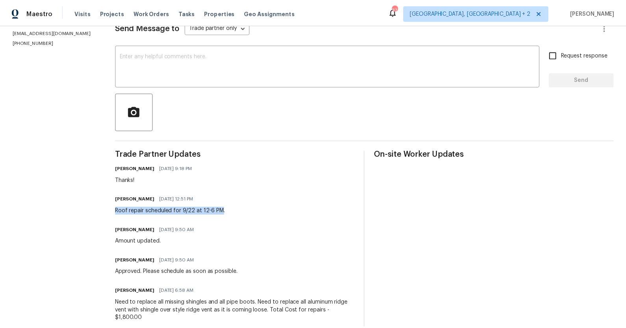
scroll to position [0, 0]
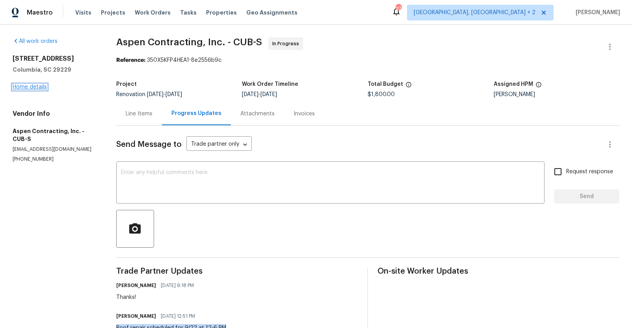
click at [22, 88] on link "Home details" at bounding box center [30, 87] width 34 height 6
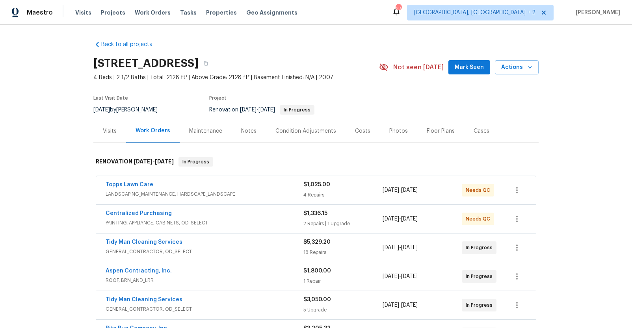
click at [244, 132] on div "Notes" at bounding box center [248, 131] width 15 height 8
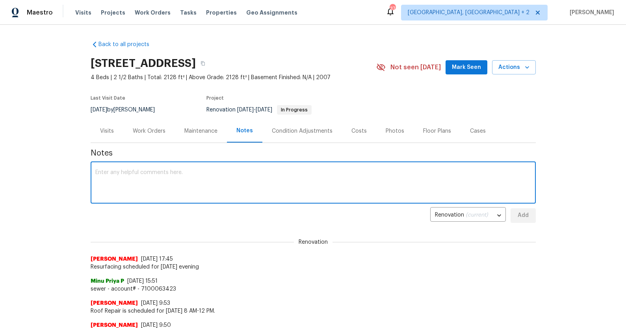
click at [226, 188] on textarea at bounding box center [312, 184] width 435 height 28
paste textarea "Roof repair scheduled for 9/22 at 12-6 PM"
click at [123, 172] on textarea "Roof repair scheduled for 9/22 at 12-6 PM" at bounding box center [312, 184] width 435 height 28
type textarea "Roof repair rescheduled for 9/22 at 12-6 PM"
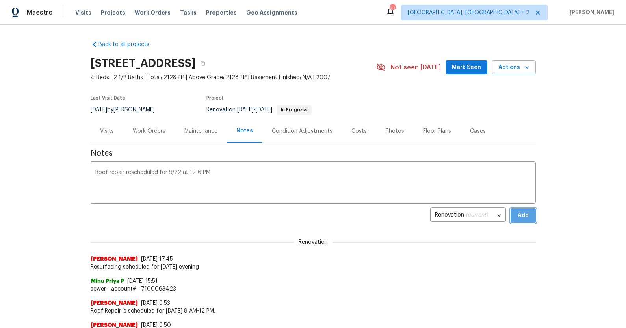
click at [510, 215] on button "Add" at bounding box center [522, 215] width 25 height 15
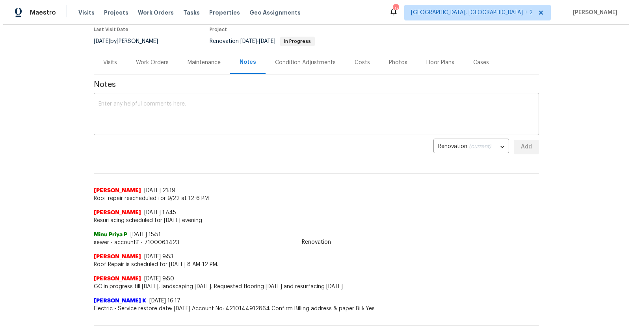
scroll to position [80, 0]
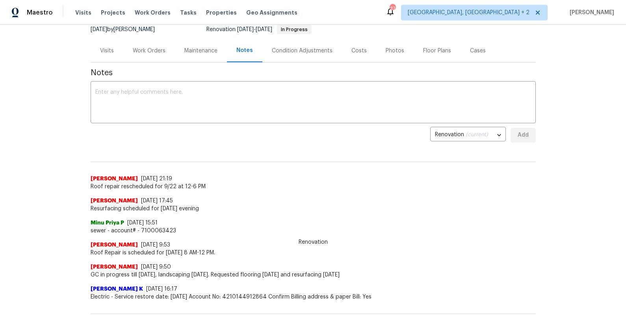
click at [133, 47] on div "Work Orders" at bounding box center [149, 51] width 33 height 8
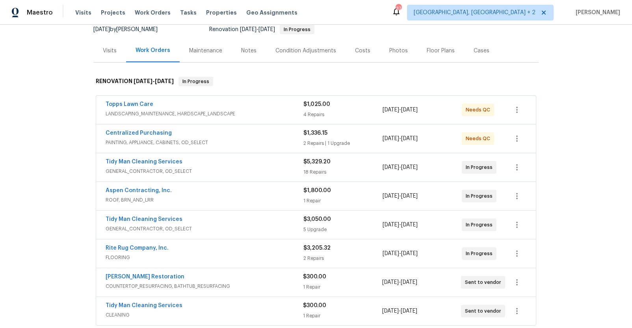
click at [202, 165] on div "Tidy Man Cleaning Services" at bounding box center [205, 162] width 198 height 9
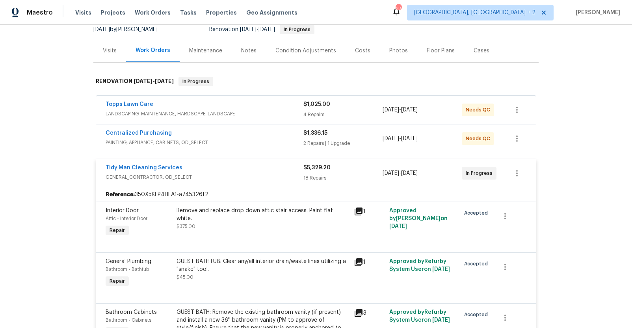
click at [214, 172] on div "Tidy Man Cleaning Services" at bounding box center [205, 168] width 198 height 9
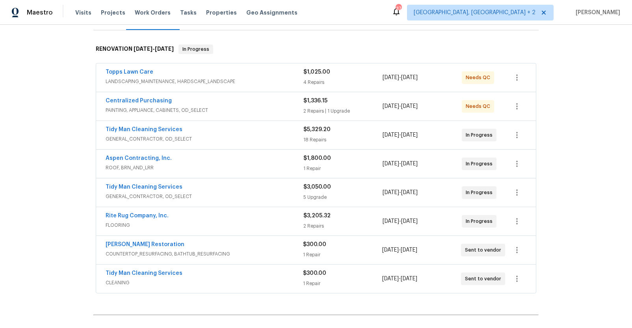
scroll to position [156, 0]
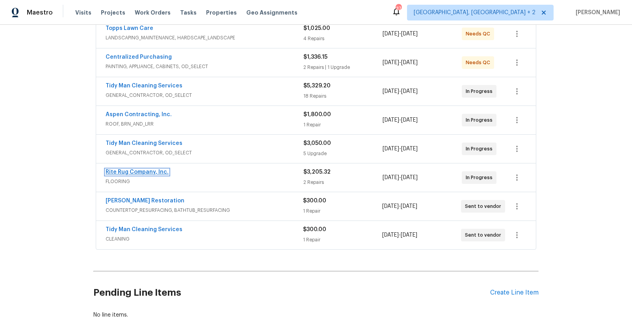
click at [156, 172] on link "Rite Rug Company, Inc." at bounding box center [137, 172] width 63 height 6
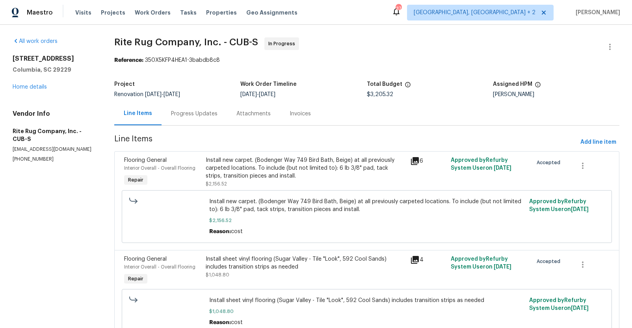
click at [196, 116] on div "Progress Updates" at bounding box center [194, 114] width 46 height 8
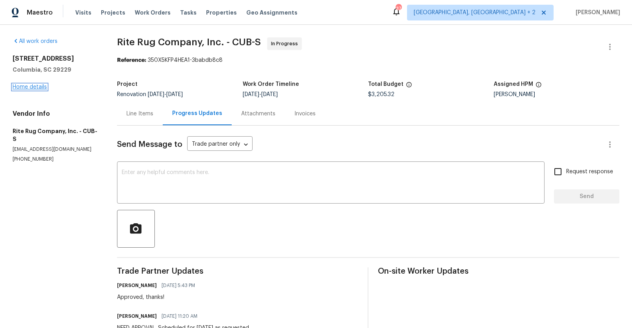
click at [33, 85] on link "Home details" at bounding box center [30, 87] width 34 height 6
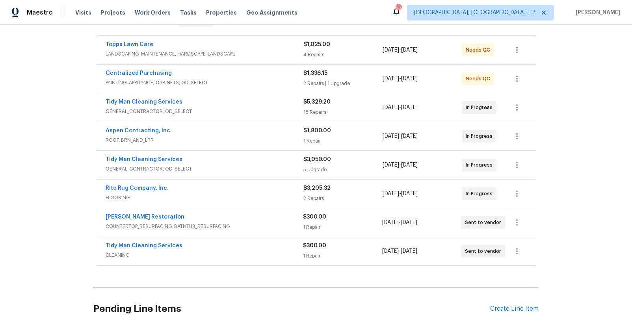
scroll to position [155, 0]
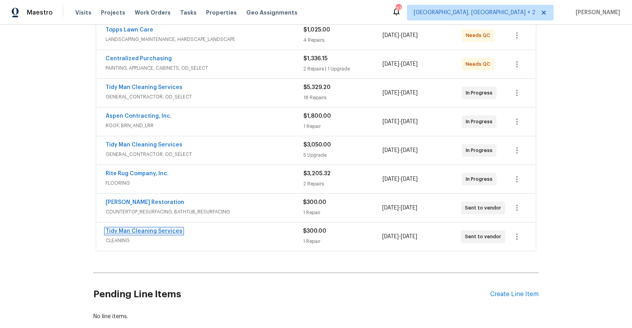
click at [152, 230] on link "Tidy Man Cleaning Services" at bounding box center [144, 231] width 77 height 6
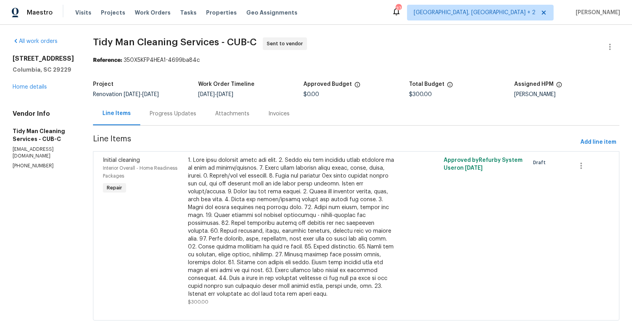
click at [157, 109] on div "Progress Updates" at bounding box center [172, 113] width 65 height 23
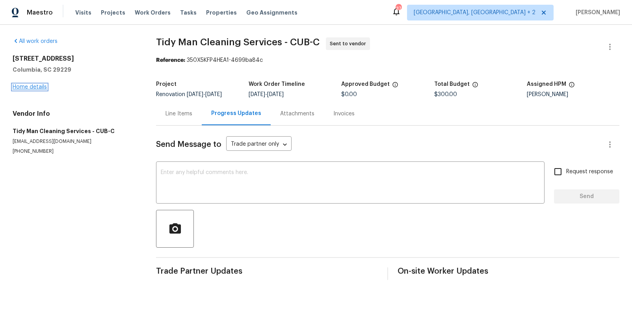
click at [34, 87] on link "Home details" at bounding box center [30, 87] width 34 height 6
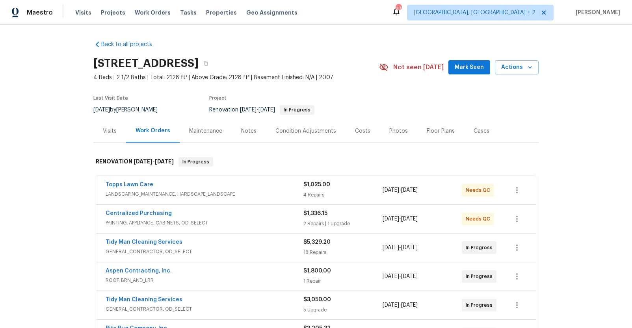
click at [230, 28] on div "Back to all projects 136 Bliss Ln, Columbia, SC 29229 4 Beds | 2 1/2 Baths | To…" at bounding box center [316, 176] width 632 height 303
click at [115, 13] on span "Projects" at bounding box center [113, 13] width 24 height 8
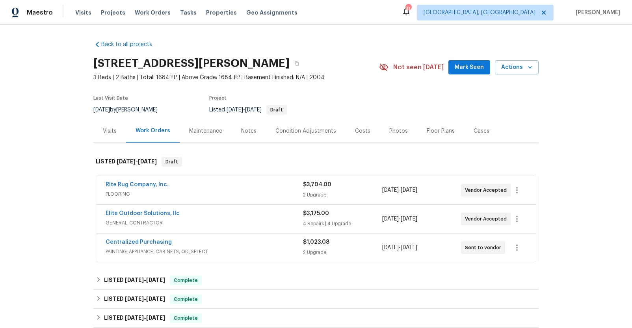
click at [266, 191] on span "FLOORING" at bounding box center [204, 194] width 197 height 8
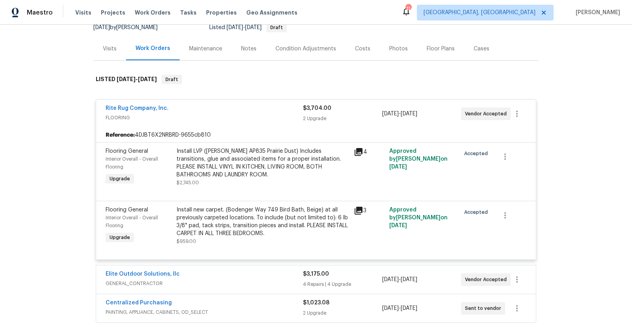
scroll to position [88, 0]
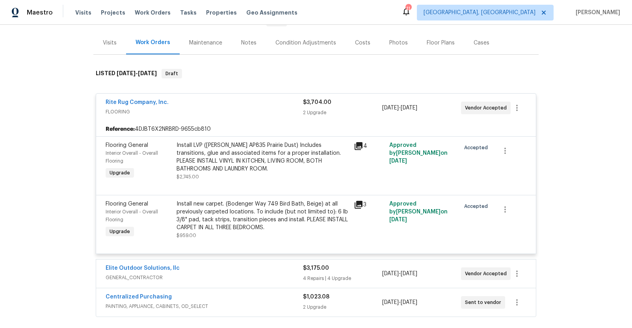
click at [358, 145] on icon at bounding box center [358, 146] width 8 height 8
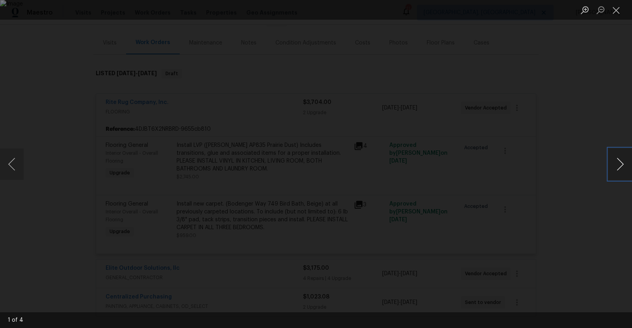
click at [613, 167] on button "Next image" at bounding box center [620, 163] width 24 height 31
click at [587, 198] on div "Lightbox" at bounding box center [316, 164] width 632 height 328
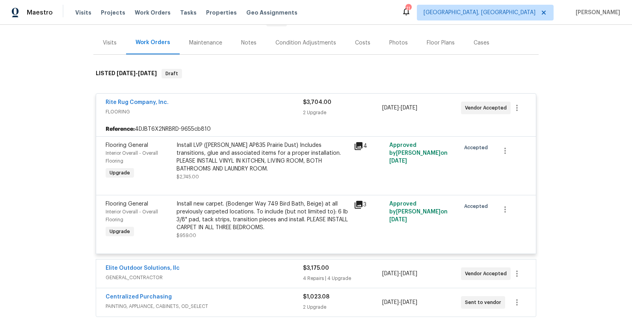
click at [178, 106] on div "Rite Rug Company, Inc." at bounding box center [204, 102] width 197 height 9
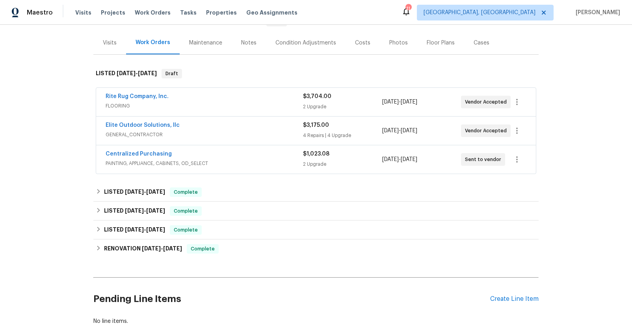
click at [189, 132] on span "GENERAL_CONTRACTOR" at bounding box center [204, 135] width 197 height 8
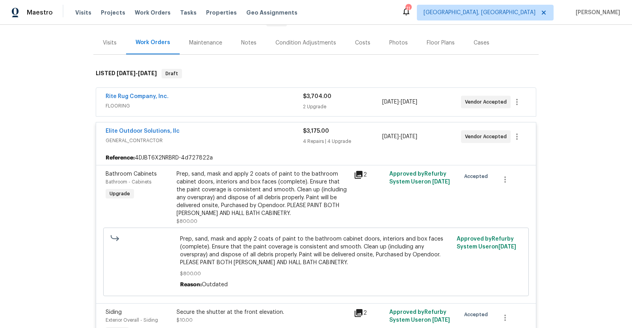
scroll to position [132, 0]
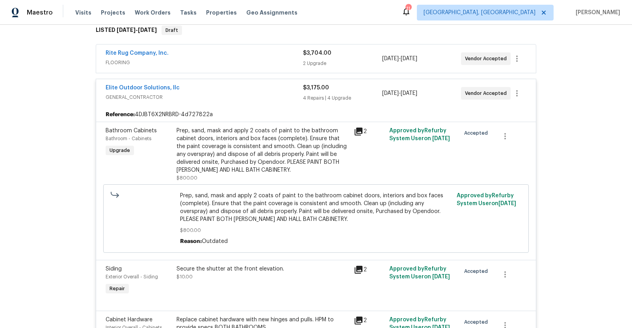
click at [244, 159] on div "Prep, sand, mask and apply 2 coats of paint to the bathroom cabinet doors, inte…" at bounding box center [262, 150] width 172 height 47
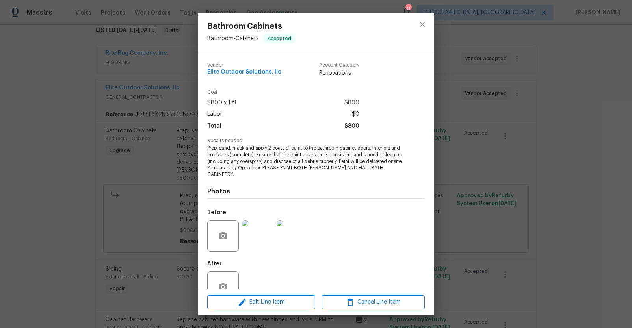
scroll to position [15, 0]
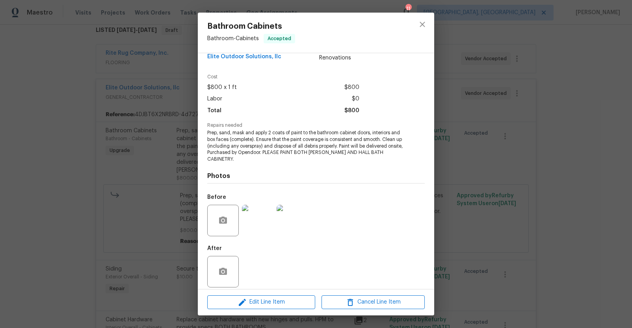
click at [263, 226] on img at bounding box center [257, 220] width 31 height 31
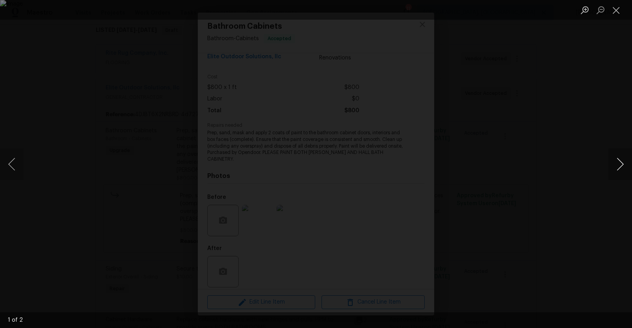
click at [619, 166] on button "Next image" at bounding box center [620, 163] width 24 height 31
click at [572, 201] on div "Lightbox" at bounding box center [316, 164] width 632 height 328
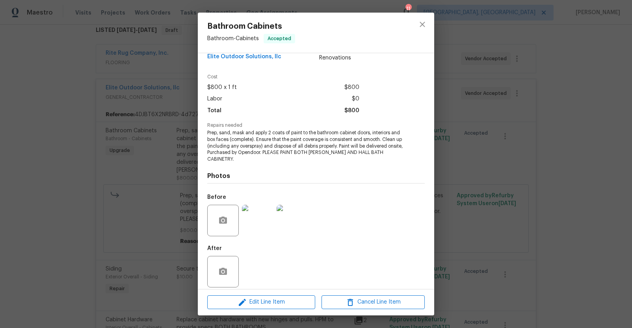
click at [479, 212] on div "Bathroom Cabinets Bathroom - Cabinets Accepted Vendor Elite Outdoor Solutions, …" at bounding box center [316, 164] width 632 height 328
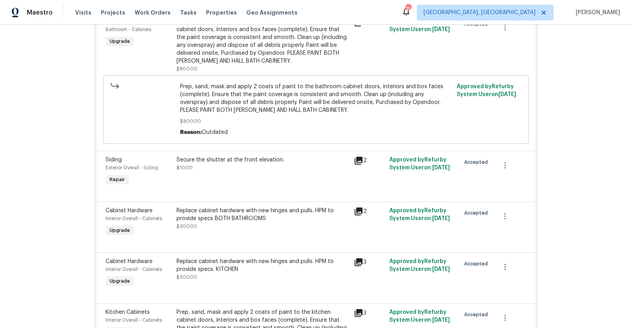
scroll to position [290, 0]
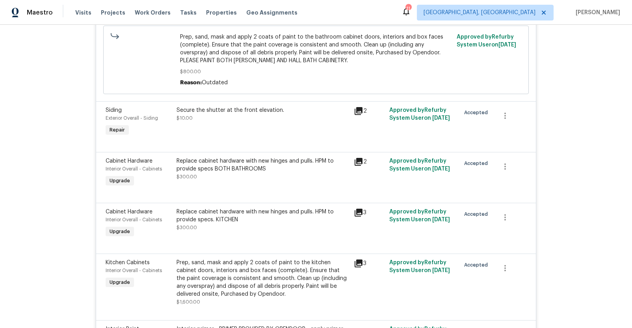
click at [222, 176] on div "Replace cabinet hardware with new hinges and pulls. HPM to provide specs BOTH B…" at bounding box center [262, 169] width 172 height 24
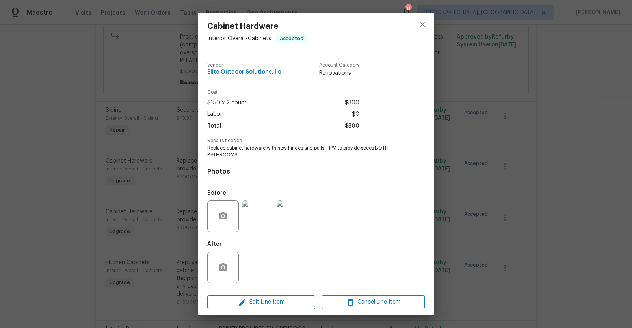
click at [254, 213] on img at bounding box center [257, 215] width 31 height 31
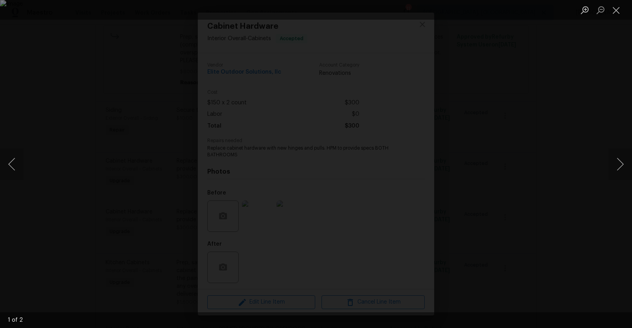
click at [552, 204] on div "Lightbox" at bounding box center [316, 164] width 632 height 328
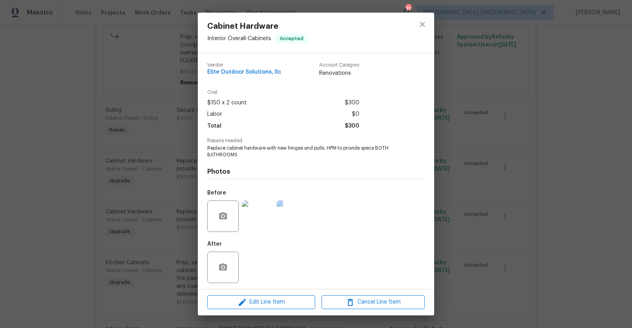
click at [552, 204] on div "Cabinet Hardware Interior Overall - Cabinets Accepted Vendor Elite Outdoor Solu…" at bounding box center [316, 164] width 632 height 328
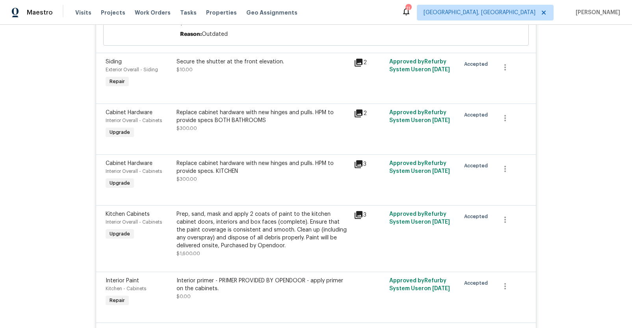
scroll to position [336, 0]
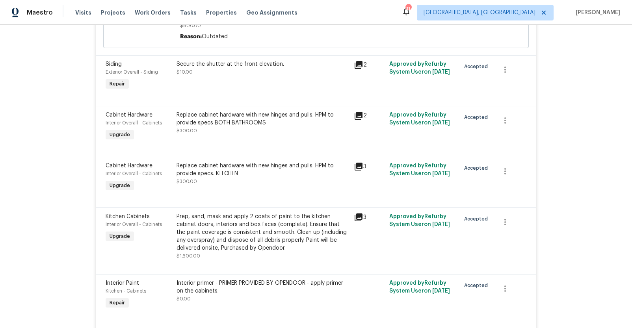
click at [256, 178] on div "Replace cabinet hardware with new hinges and pulls. HPM to provide specs. KITCH…" at bounding box center [262, 174] width 172 height 24
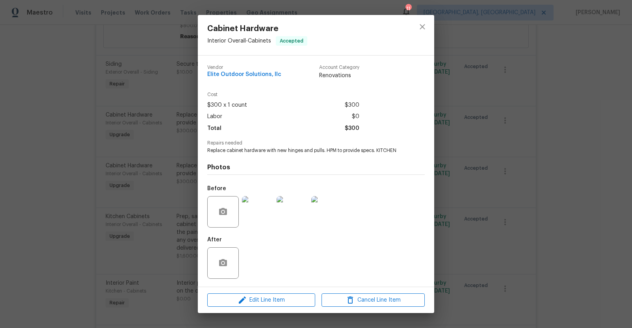
click at [488, 201] on div "Cabinet Hardware Interior Overall - Cabinets Accepted Vendor Elite Outdoor Solu…" at bounding box center [316, 164] width 632 height 328
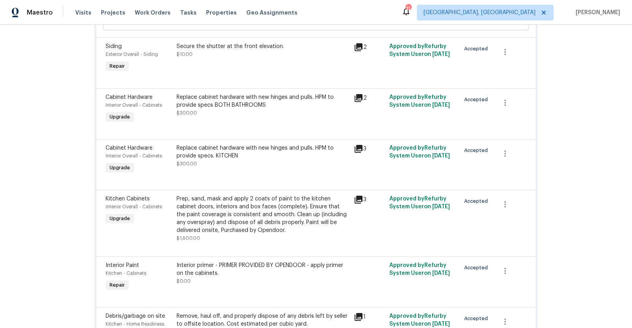
scroll to position [420, 0]
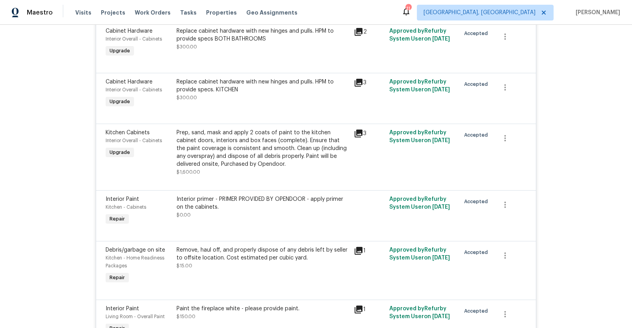
click at [251, 159] on div "Prep, sand, mask and apply 2 coats of paint to the kitchen cabinet doors, inter…" at bounding box center [262, 148] width 172 height 39
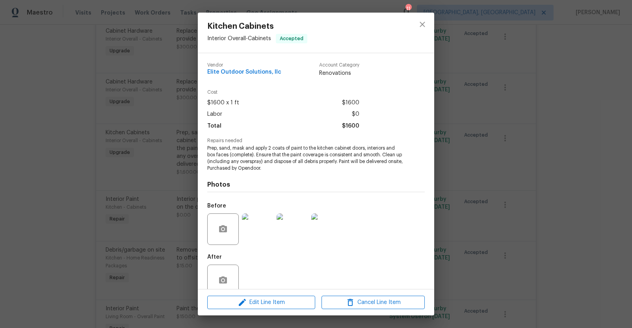
scroll to position [15, 0]
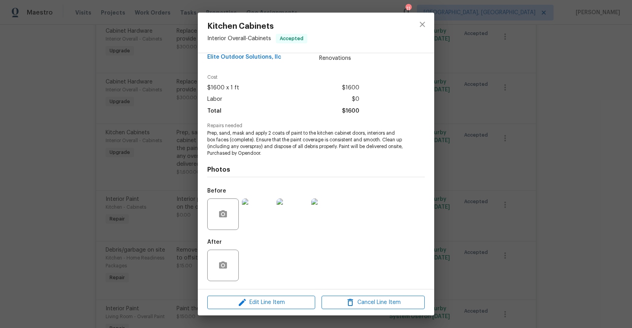
click at [263, 216] on img at bounding box center [257, 213] width 31 height 31
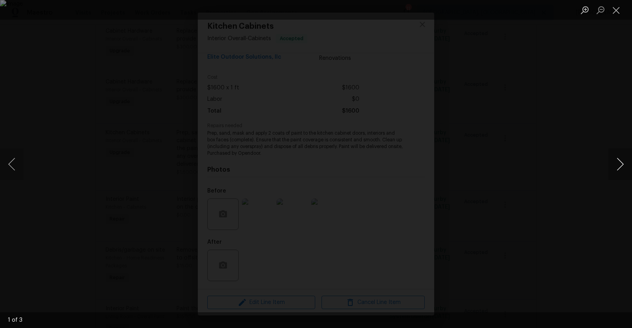
click at [617, 167] on button "Next image" at bounding box center [620, 163] width 24 height 31
click at [611, 161] on button "Next image" at bounding box center [620, 163] width 24 height 31
click at [584, 192] on div "Lightbox" at bounding box center [316, 164] width 632 height 328
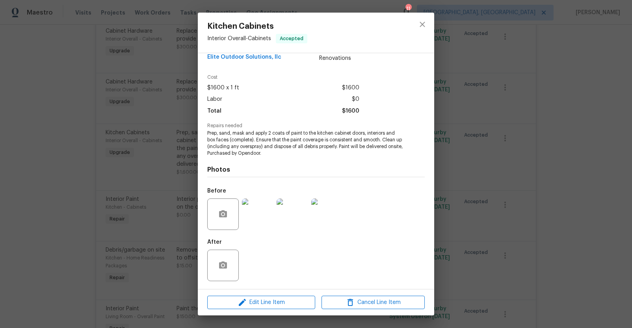
click at [580, 192] on div "Kitchen Cabinets Interior Overall - Cabinets Accepted Vendor Elite Outdoor Solu…" at bounding box center [316, 164] width 632 height 328
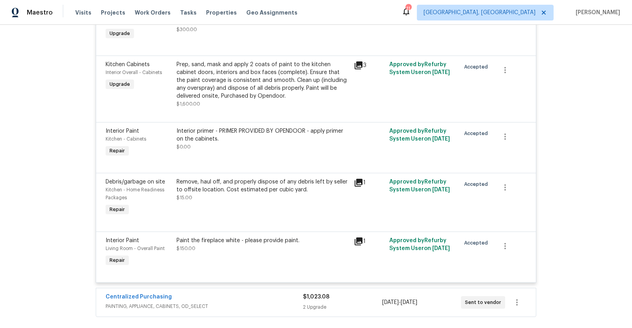
scroll to position [526, 0]
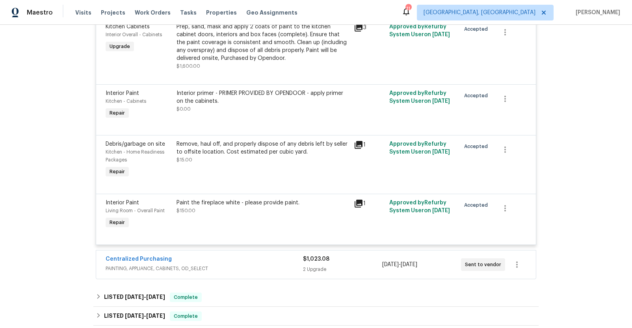
click at [245, 208] on div "Paint the fireplace white - please provide paint. $150.00" at bounding box center [262, 207] width 172 height 16
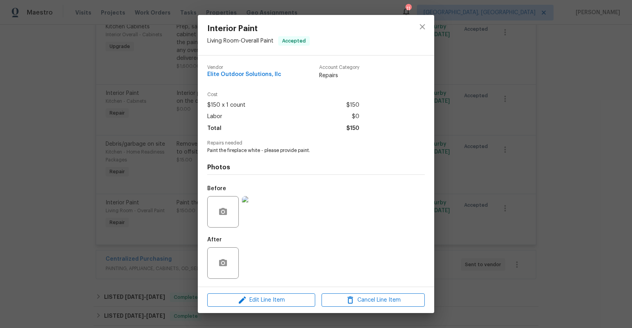
click at [256, 211] on img at bounding box center [257, 211] width 31 height 31
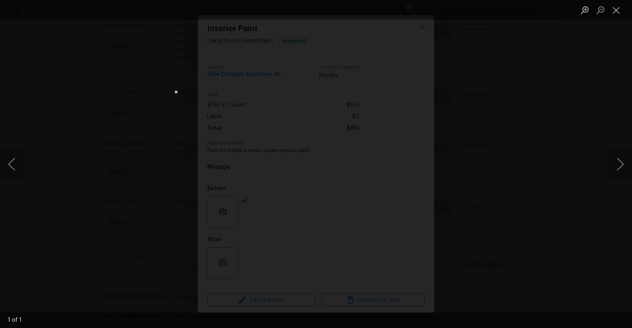
click at [543, 207] on div "Lightbox" at bounding box center [316, 164] width 632 height 328
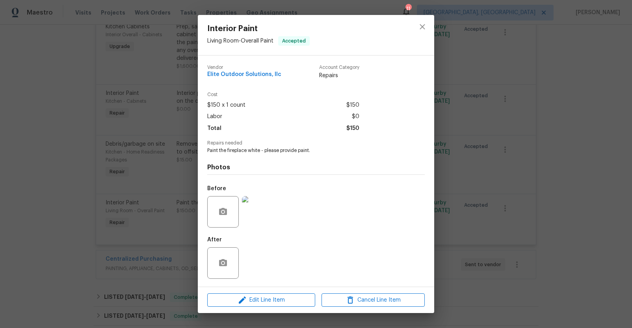
click at [524, 206] on div "Interior Paint Living Room - Overall Paint Accepted Vendor Elite Outdoor Soluti…" at bounding box center [316, 164] width 632 height 328
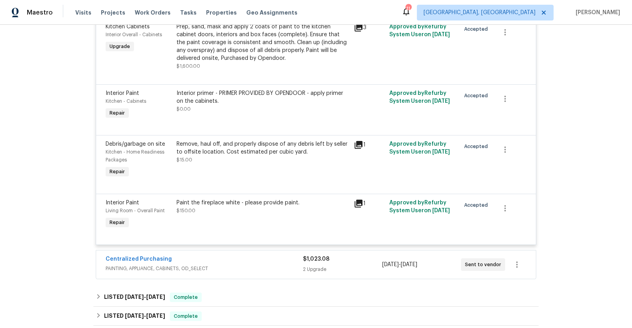
click at [248, 154] on div "Remove, haul off, and properly dispose of any debris left by seller to offsite …" at bounding box center [262, 148] width 172 height 16
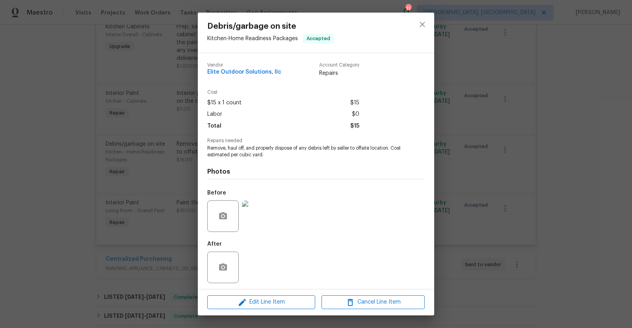
click at [261, 215] on img at bounding box center [257, 215] width 31 height 31
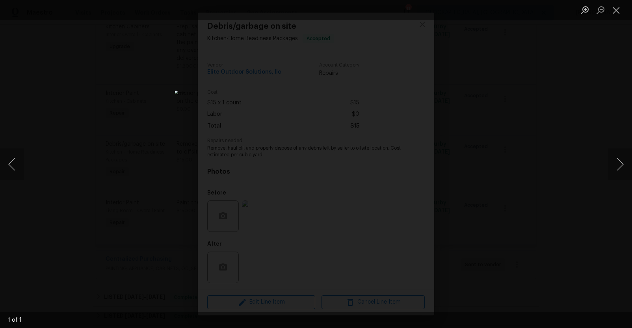
click at [524, 163] on div "Lightbox" at bounding box center [316, 164] width 632 height 328
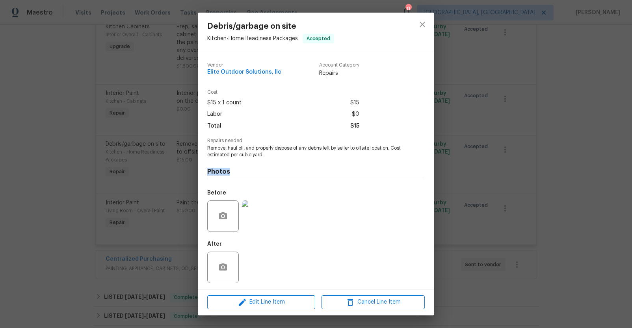
click at [524, 163] on div "Debris/garbage on site Kitchen - Home Readiness Packages Accepted Vendor Elite …" at bounding box center [316, 164] width 632 height 328
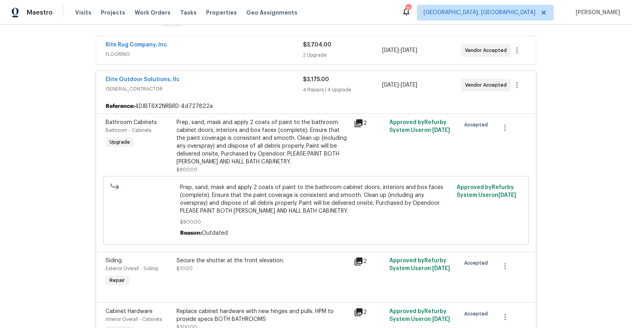
scroll to position [0, 0]
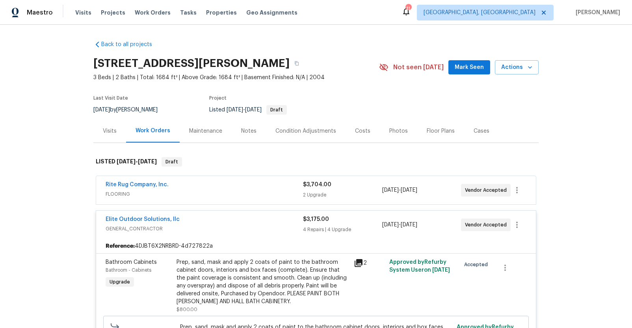
click at [241, 219] on div "Elite Outdoor Solutions, llc" at bounding box center [204, 219] width 197 height 9
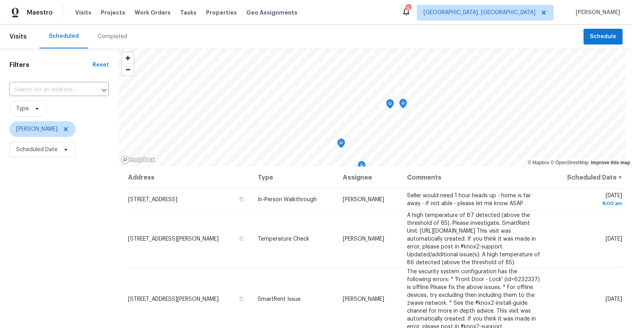
scroll to position [3, 0]
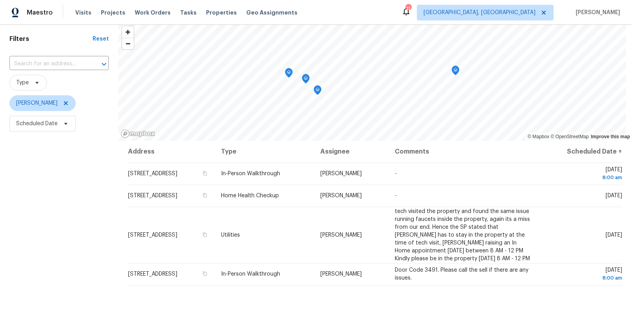
scroll to position [24, 0]
